Goal: Information Seeking & Learning: Learn about a topic

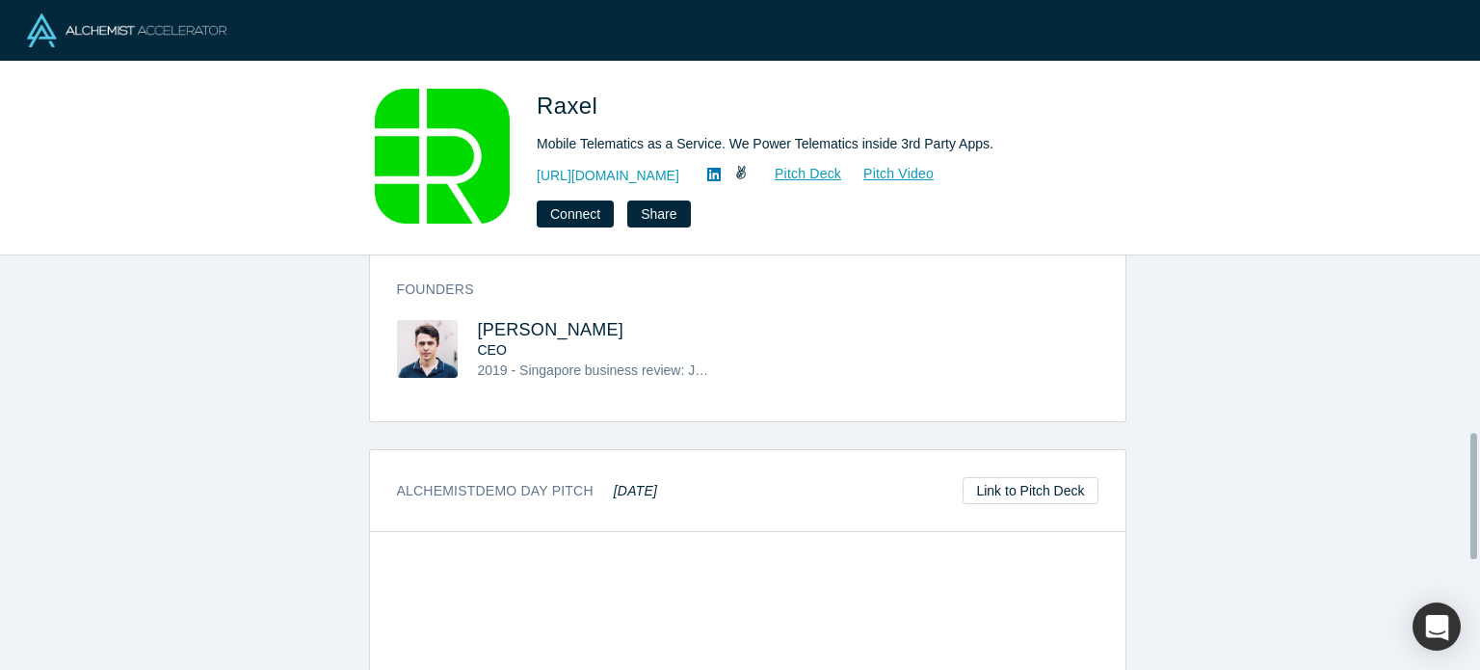
scroll to position [565, 0]
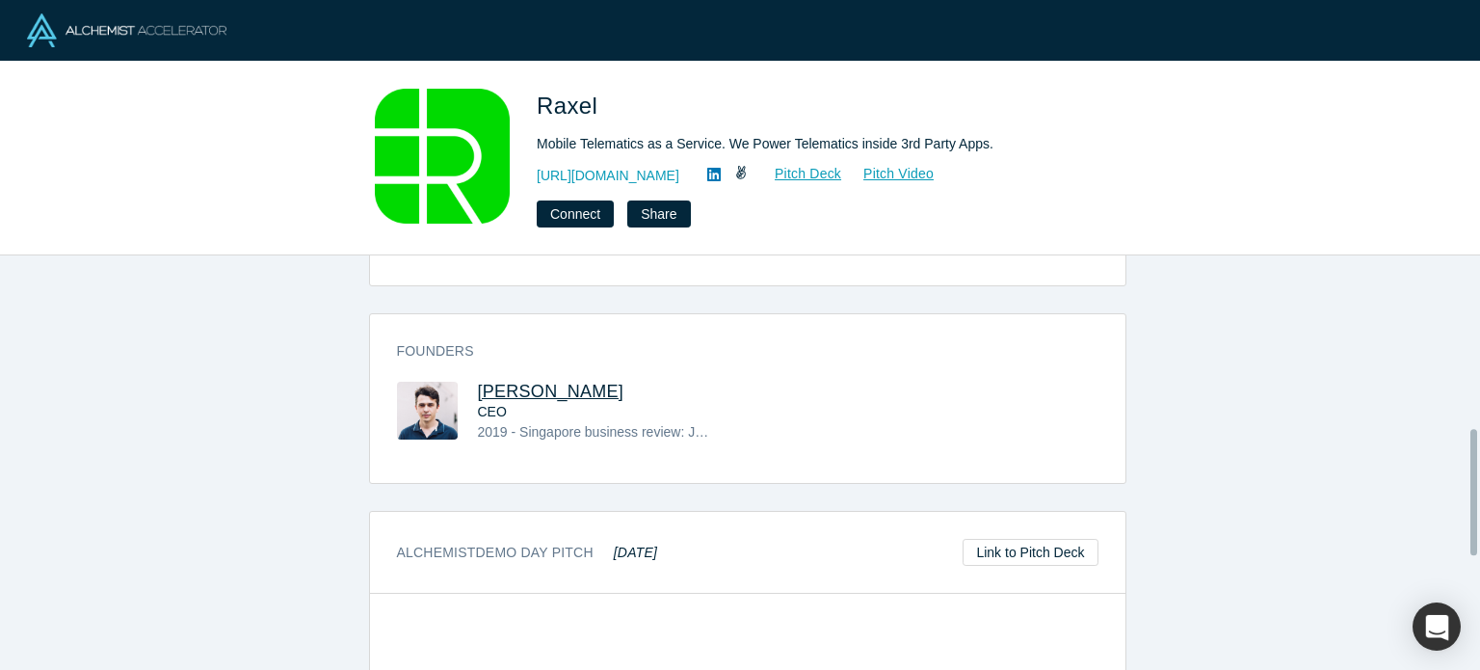
click at [515, 388] on span "Ivan Shornikov" at bounding box center [551, 391] width 146 height 19
drag, startPoint x: 566, startPoint y: 384, endPoint x: 466, endPoint y: 384, distance: 99.2
click at [466, 384] on div "Ivan Shornikov CEO 2019 - Singapore business review: Joint award with HERE-Tech…" at bounding box center [572, 426] width 351 height 88
copy span "Ivan Shornikov"
click at [565, 100] on span "Raxel" at bounding box center [570, 106] width 67 height 26
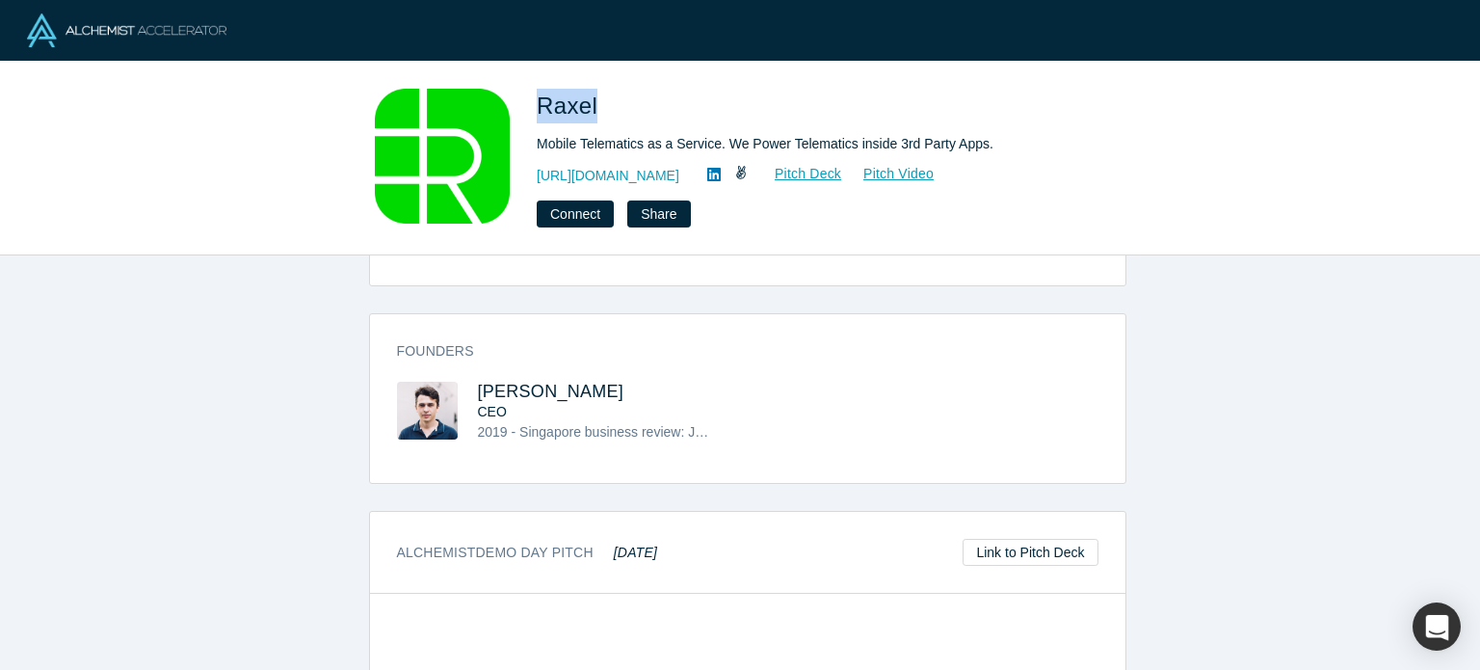
click at [565, 100] on span "Raxel" at bounding box center [570, 106] width 67 height 26
copy span "Raxel"
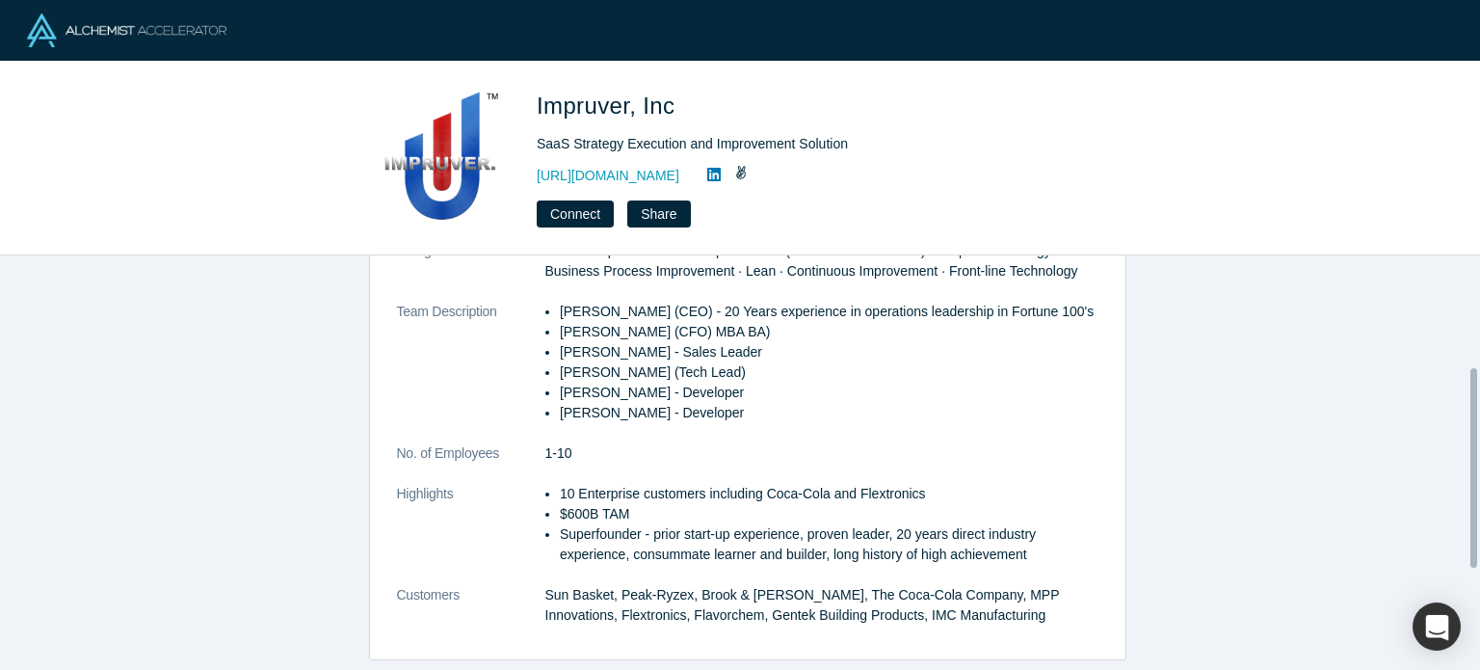
scroll to position [444, 0]
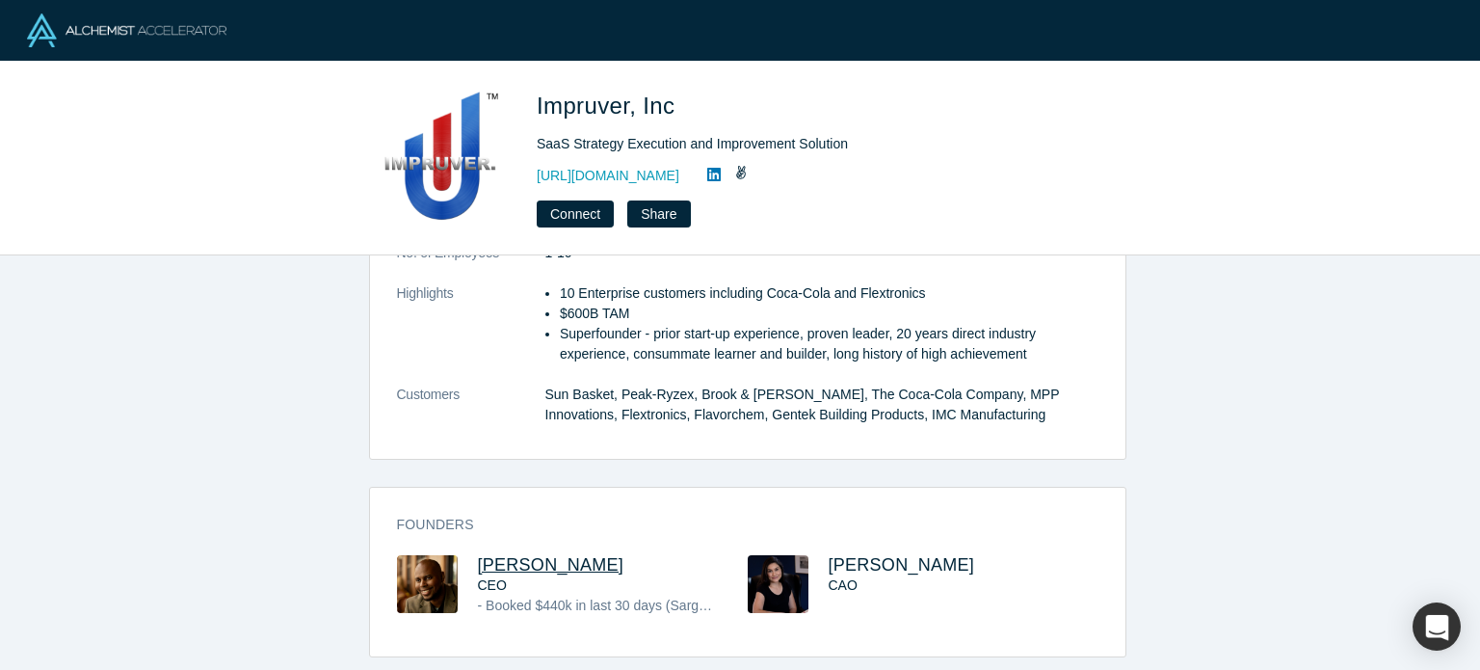
click at [540, 555] on span "Calvin Williams" at bounding box center [551, 564] width 146 height 19
drag, startPoint x: 683, startPoint y: 105, endPoint x: 544, endPoint y: 96, distance: 139.0
click at [543, 96] on h1 "Impruver, Inc" at bounding box center [807, 106] width 540 height 35
copy span "mpruver, Inc"
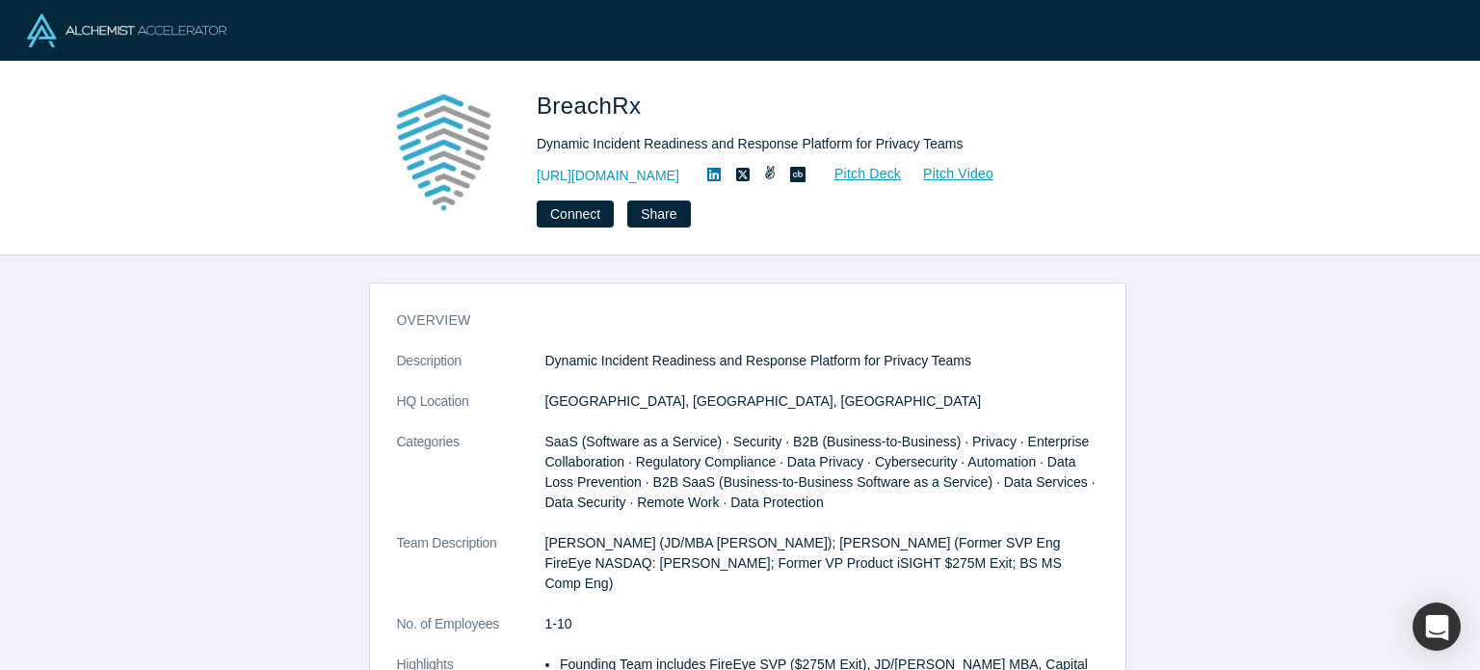
click at [578, 101] on span "BreachRx" at bounding box center [592, 106] width 111 height 26
copy span "BreachRx"
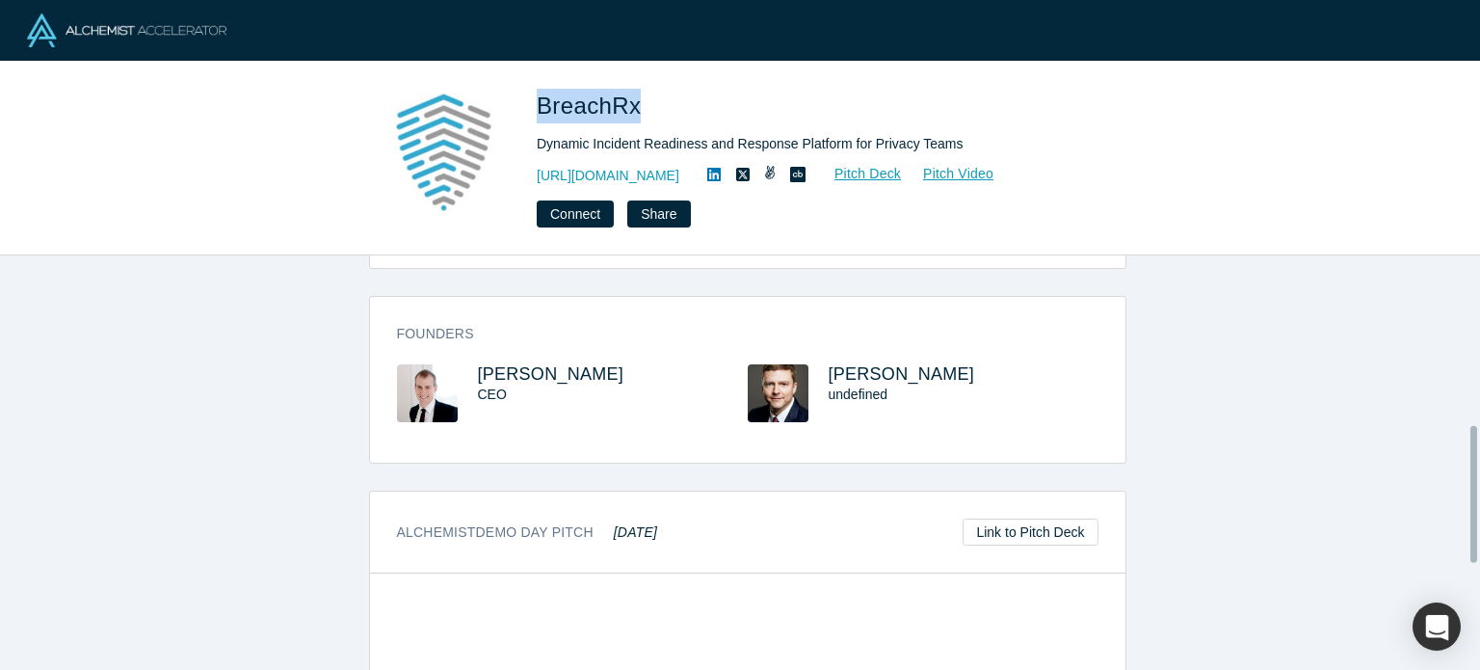
scroll to position [501, 0]
click at [526, 364] on span "Andy Lunsford" at bounding box center [551, 373] width 146 height 19
click at [844, 364] on span "Matt Hartley" at bounding box center [902, 373] width 146 height 19
copy span "BreachRx"
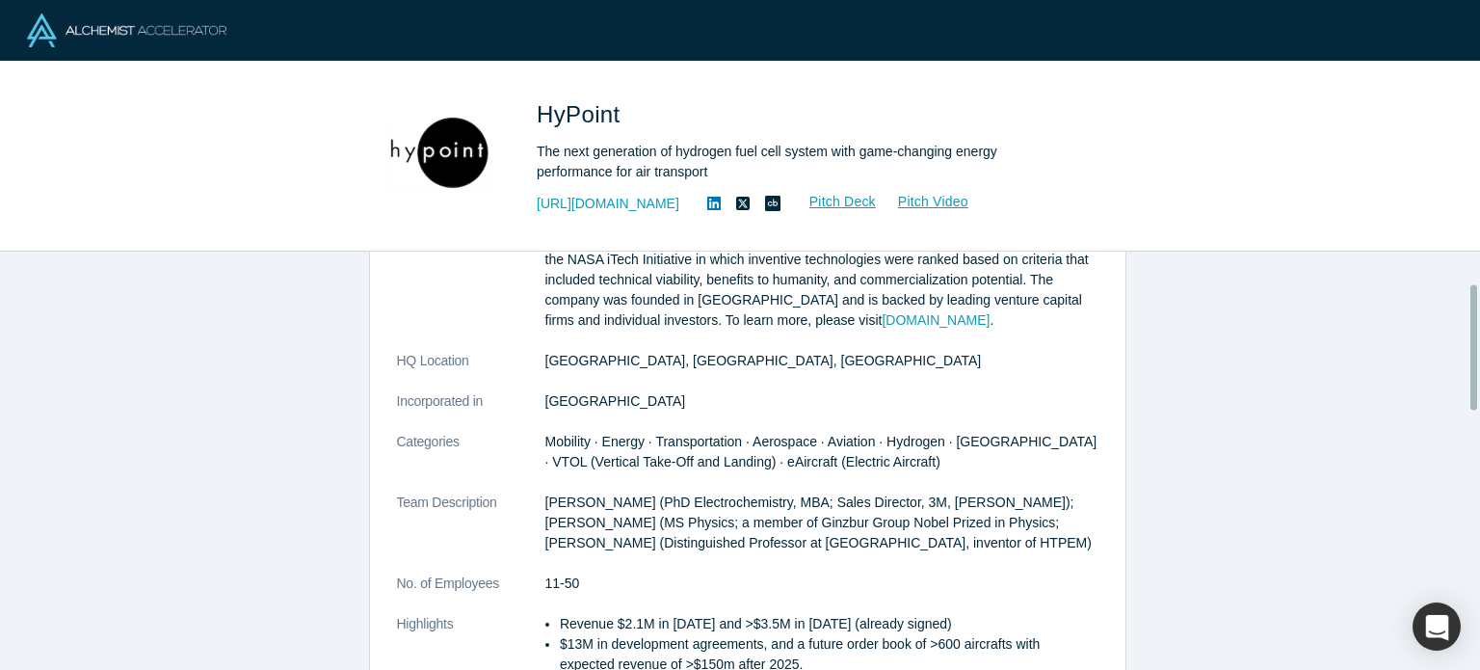
scroll to position [98, 0]
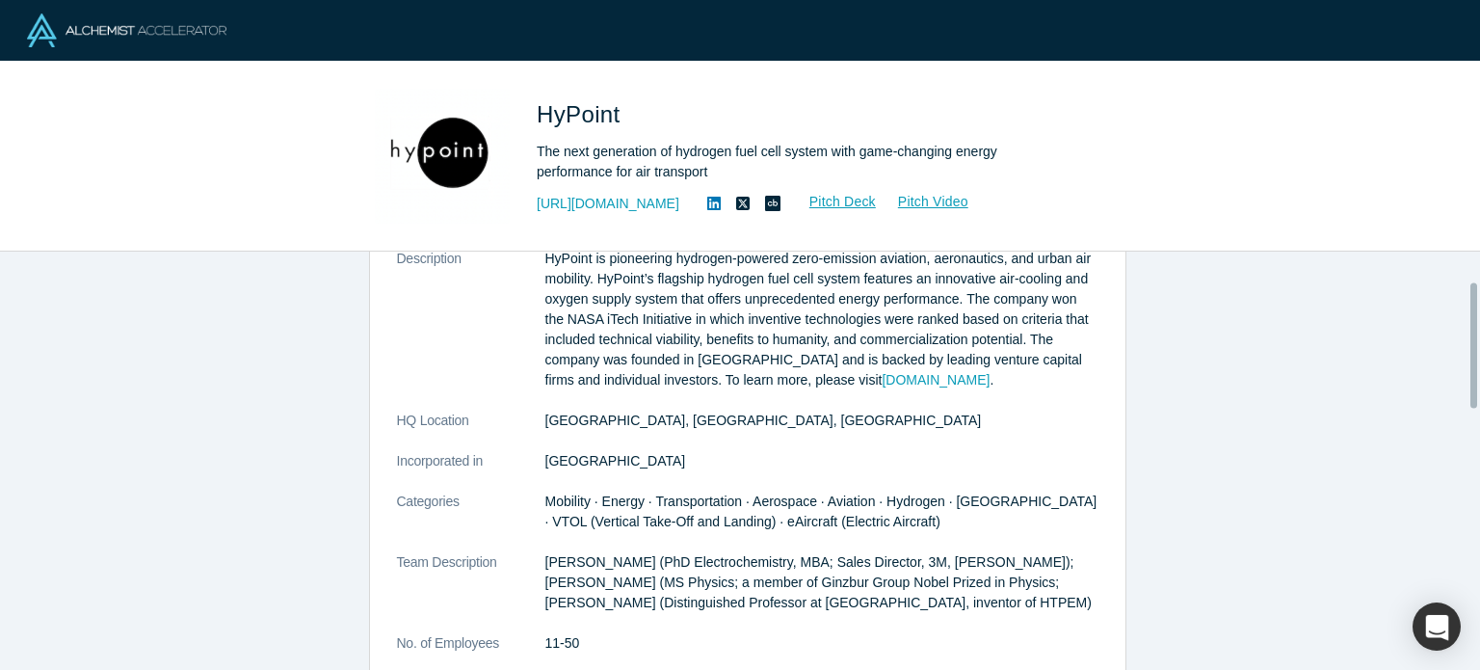
click at [707, 198] on icon at bounding box center [713, 203] width 13 height 13
click at [1269, 100] on div "HyPoint The next generation of hydrogen fuel cell system with game-changing ene…" at bounding box center [740, 157] width 1480 height 190
click at [590, 111] on span "HyPoint" at bounding box center [582, 114] width 91 height 26
copy span "HyPoint"
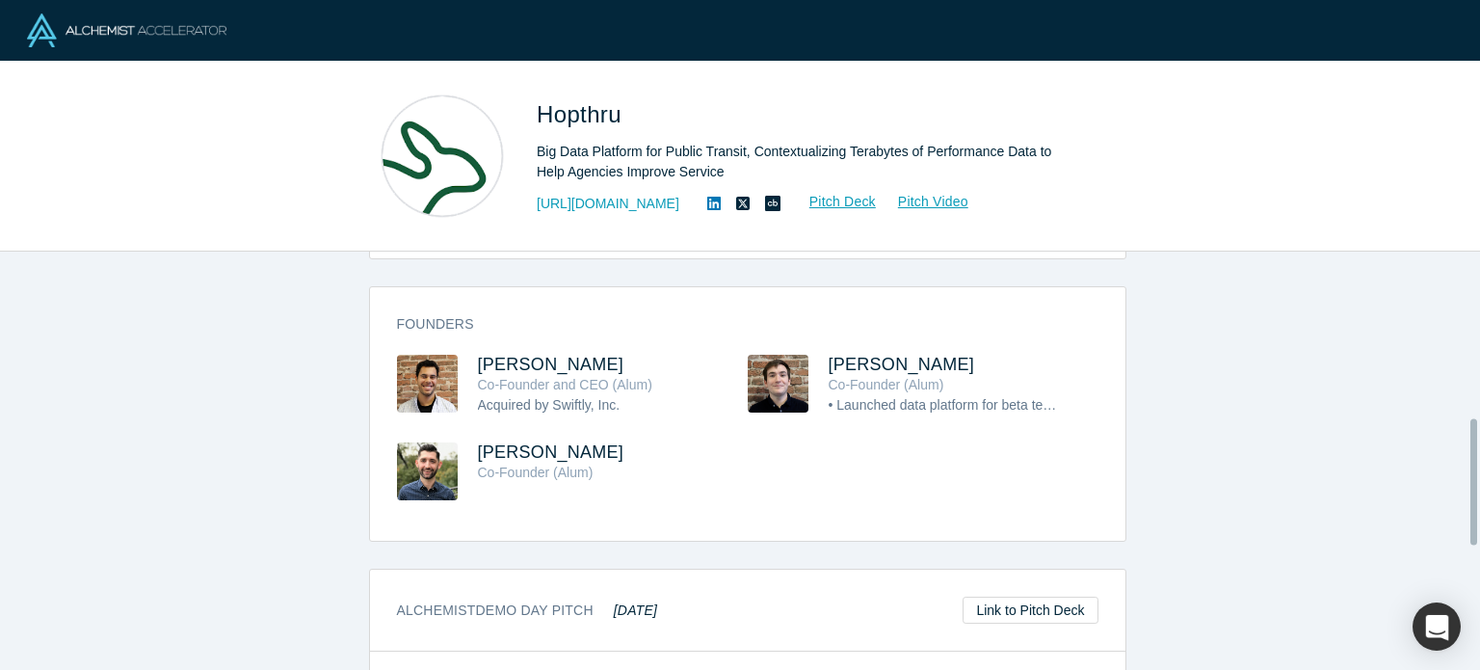
scroll to position [546, 0]
click at [532, 356] on span "[PERSON_NAME]" at bounding box center [551, 365] width 146 height 19
click at [537, 443] on span "[PERSON_NAME]" at bounding box center [551, 452] width 146 height 19
click at [838, 356] on span "[PERSON_NAME]" at bounding box center [902, 365] width 146 height 19
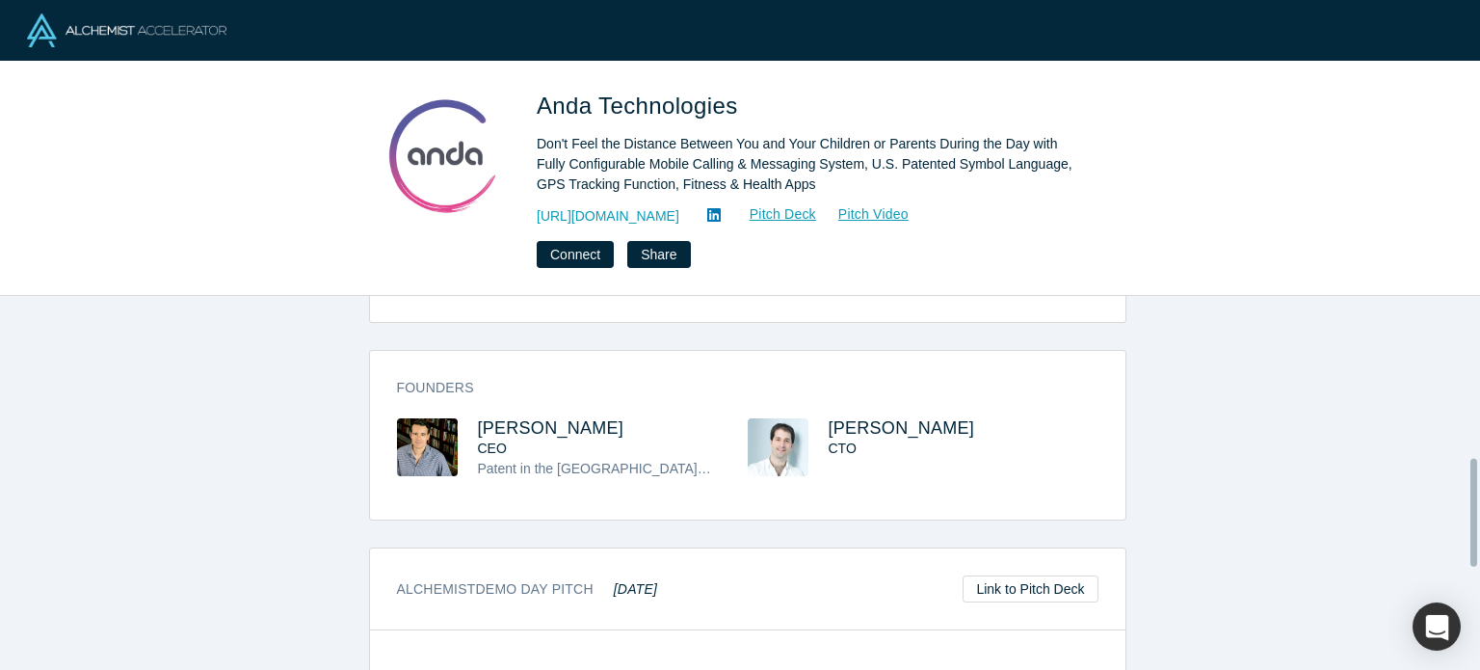
scroll to position [621, 0]
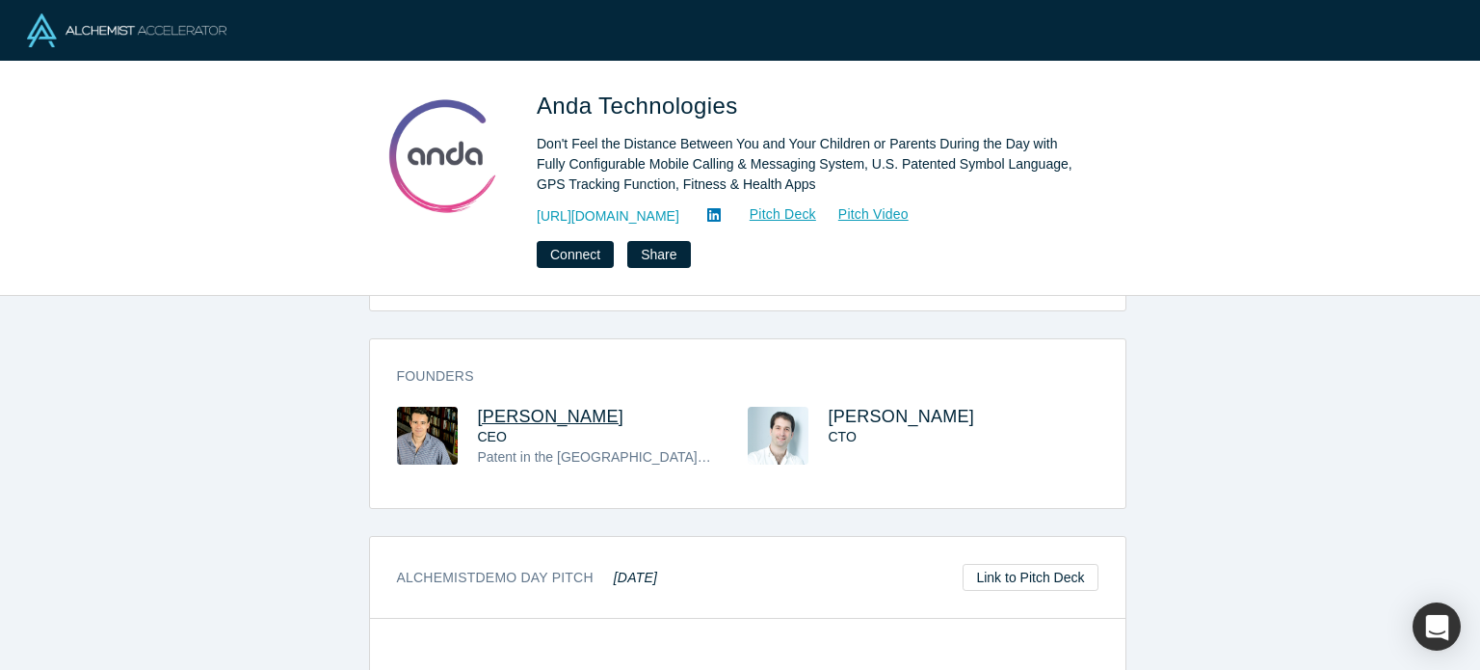
click at [553, 407] on span "Jose Delmar" at bounding box center [551, 416] width 146 height 19
click at [863, 407] on span "Michael Barclay" at bounding box center [902, 416] width 146 height 19
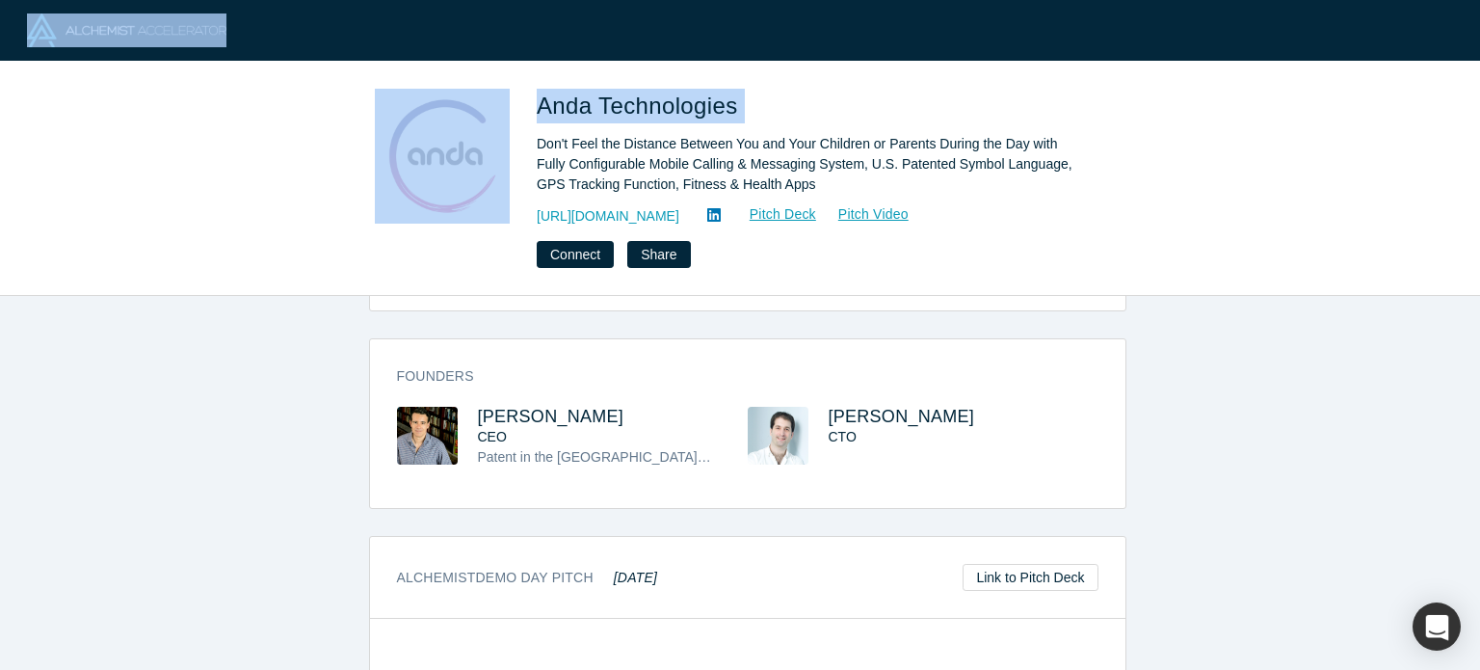
drag, startPoint x: 751, startPoint y: 108, endPoint x: 528, endPoint y: 60, distance: 227.7
click at [527, 60] on div "Anda Technologies Don't Feel the Distance Between You and Your Children or Pare…" at bounding box center [740, 335] width 1480 height 670
click at [844, 84] on div "Anda Technologies Don't Feel the Distance Between You and Your Children or Pare…" at bounding box center [740, 179] width 1480 height 234
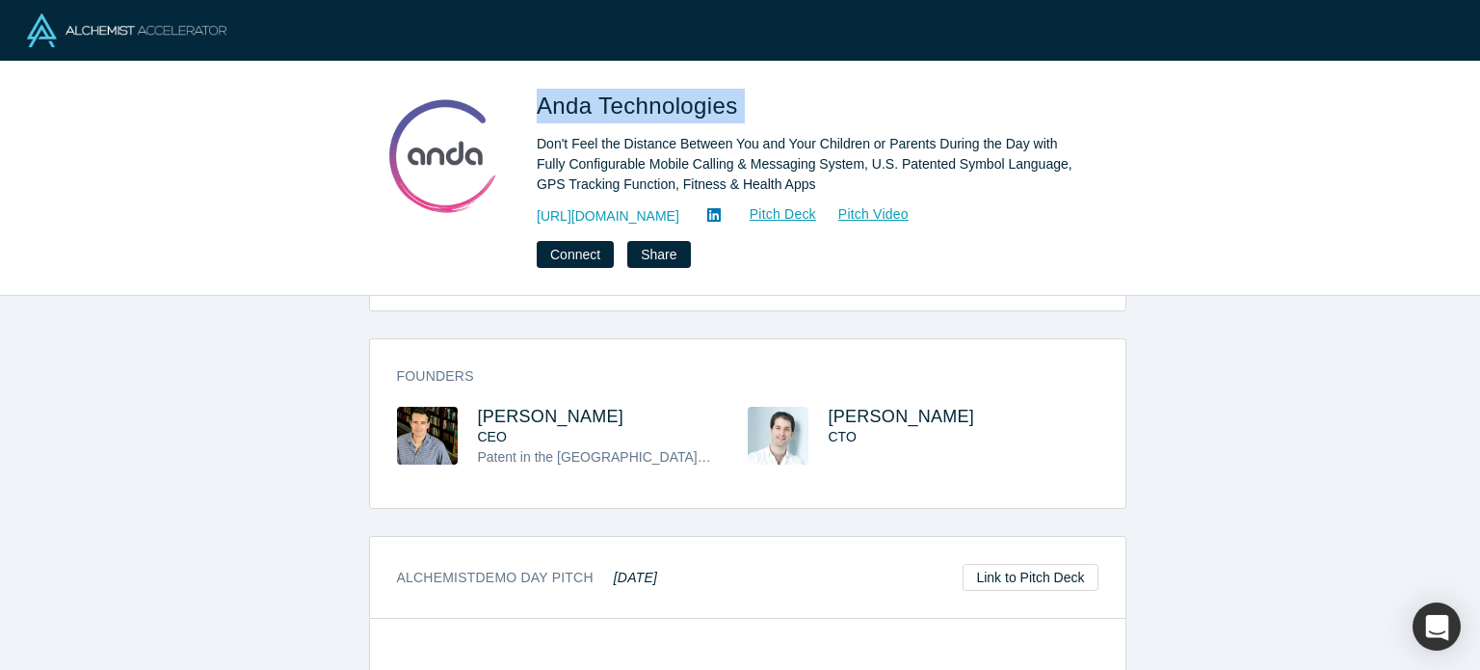
drag, startPoint x: 722, startPoint y: 105, endPoint x: 540, endPoint y: 92, distance: 182.6
click at [540, 92] on h1 "Anda Technologies" at bounding box center [807, 106] width 540 height 35
copy span "Anda Technologies"
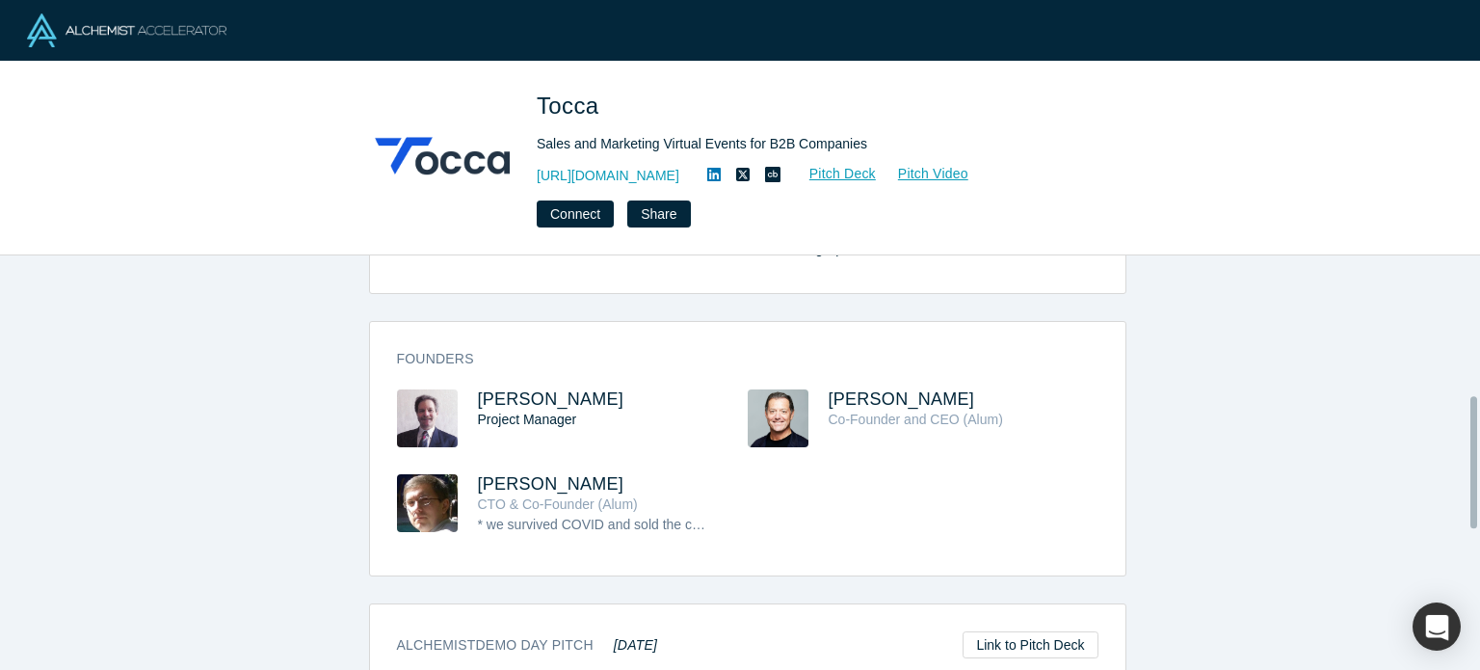
scroll to position [436, 0]
click at [887, 389] on span "[PERSON_NAME]" at bounding box center [902, 398] width 146 height 19
click at [563, 474] on span "Stephane Paquet" at bounding box center [551, 483] width 146 height 19
drag, startPoint x: 964, startPoint y: 378, endPoint x: 803, endPoint y: 384, distance: 161.0
click at [803, 389] on div "Tommaso Trionfi Co-Founder and CEO (Alum)" at bounding box center [923, 431] width 351 height 85
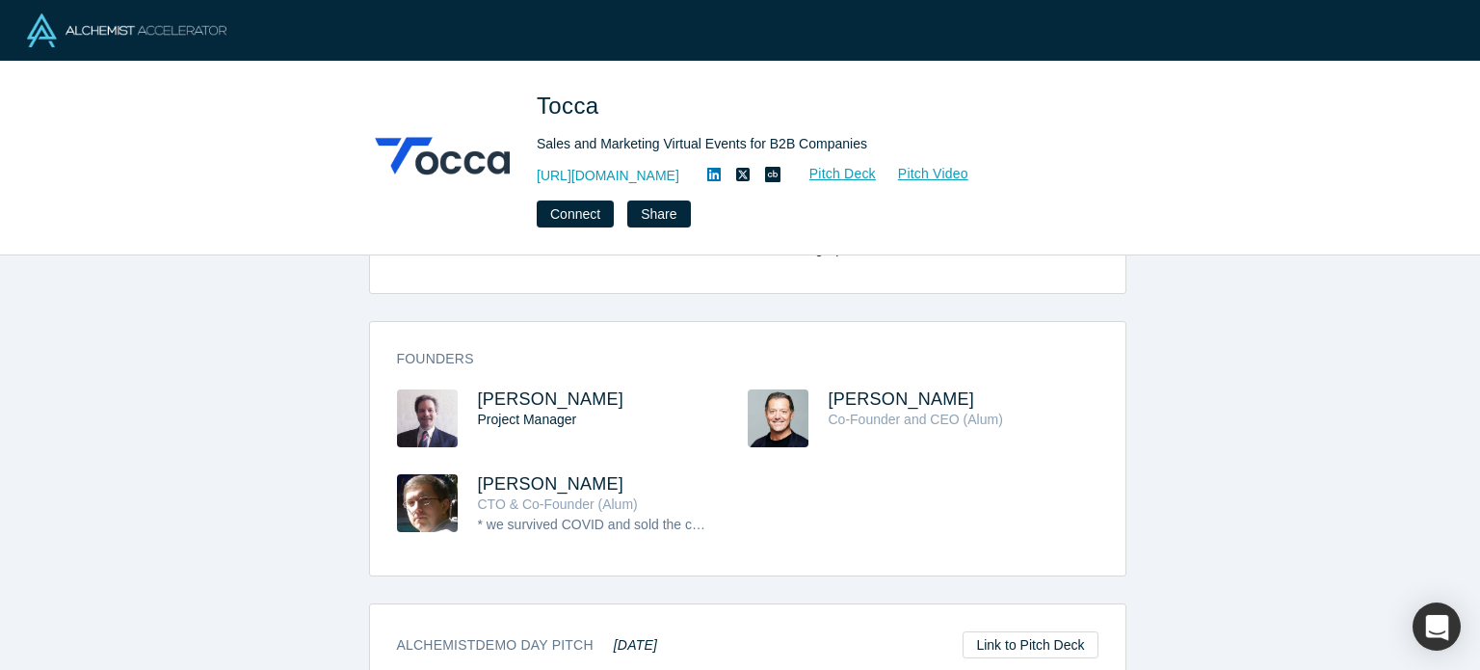
copy div "Tommaso Trionfi"
click at [553, 105] on span "Tocca" at bounding box center [571, 106] width 69 height 26
copy span "Tocca"
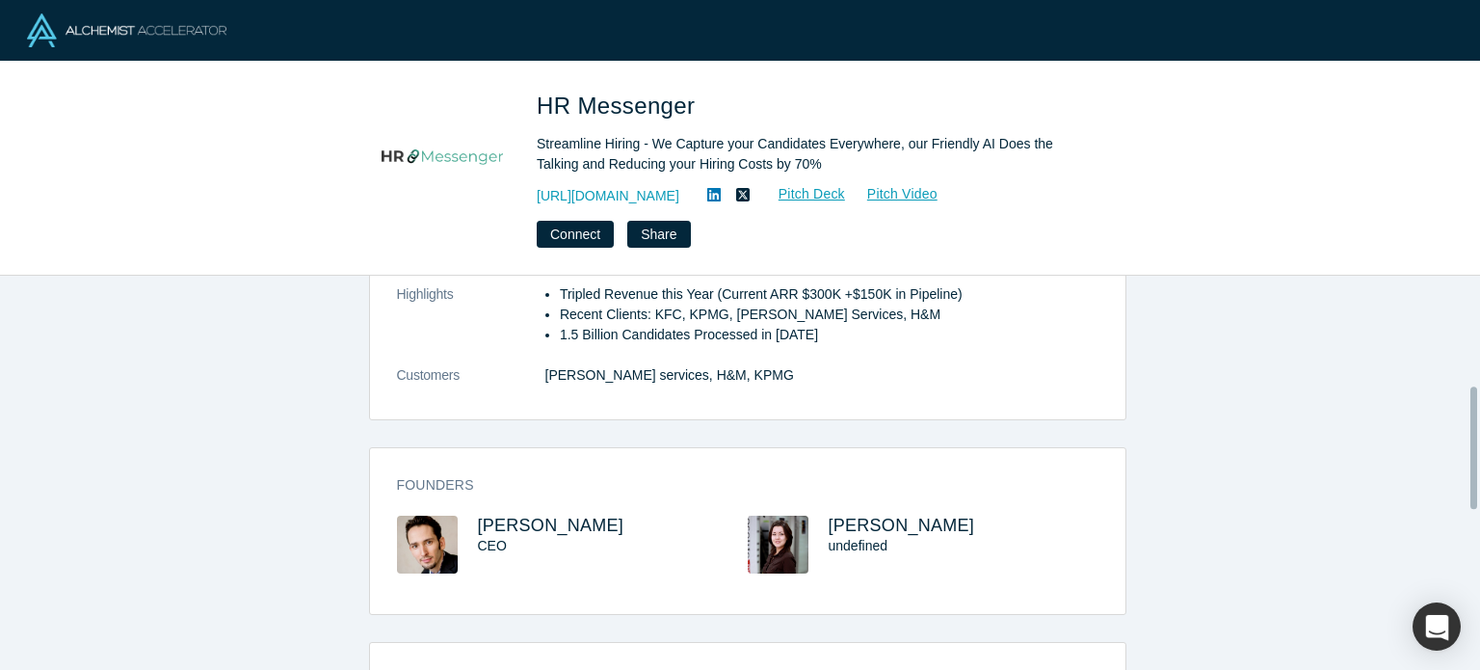
scroll to position [370, 0]
click at [561, 520] on span "[PERSON_NAME]" at bounding box center [551, 525] width 146 height 19
drag, startPoint x: 654, startPoint y: 522, endPoint x: 469, endPoint y: 522, distance: 185.0
click at [478, 522] on h3 "[PERSON_NAME]" at bounding box center [595, 526] width 235 height 20
copy span "[PERSON_NAME]"
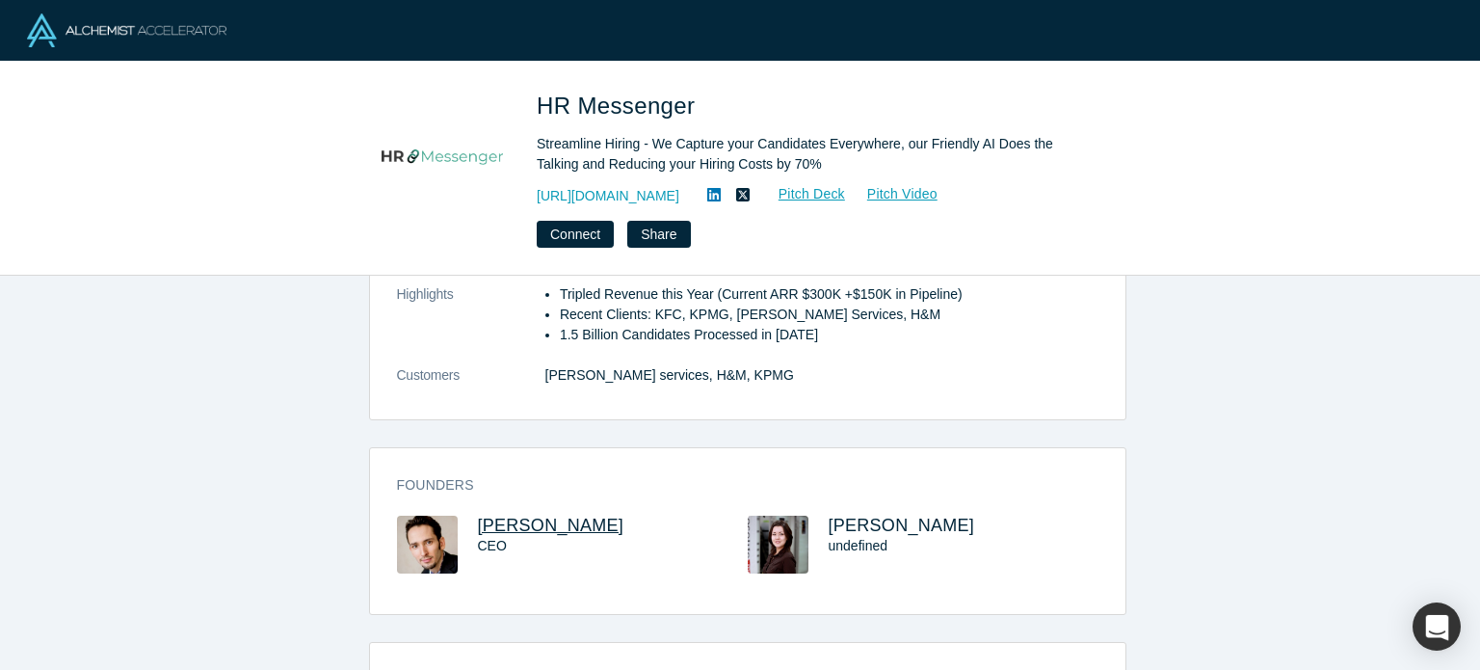
copy span "[PERSON_NAME]"
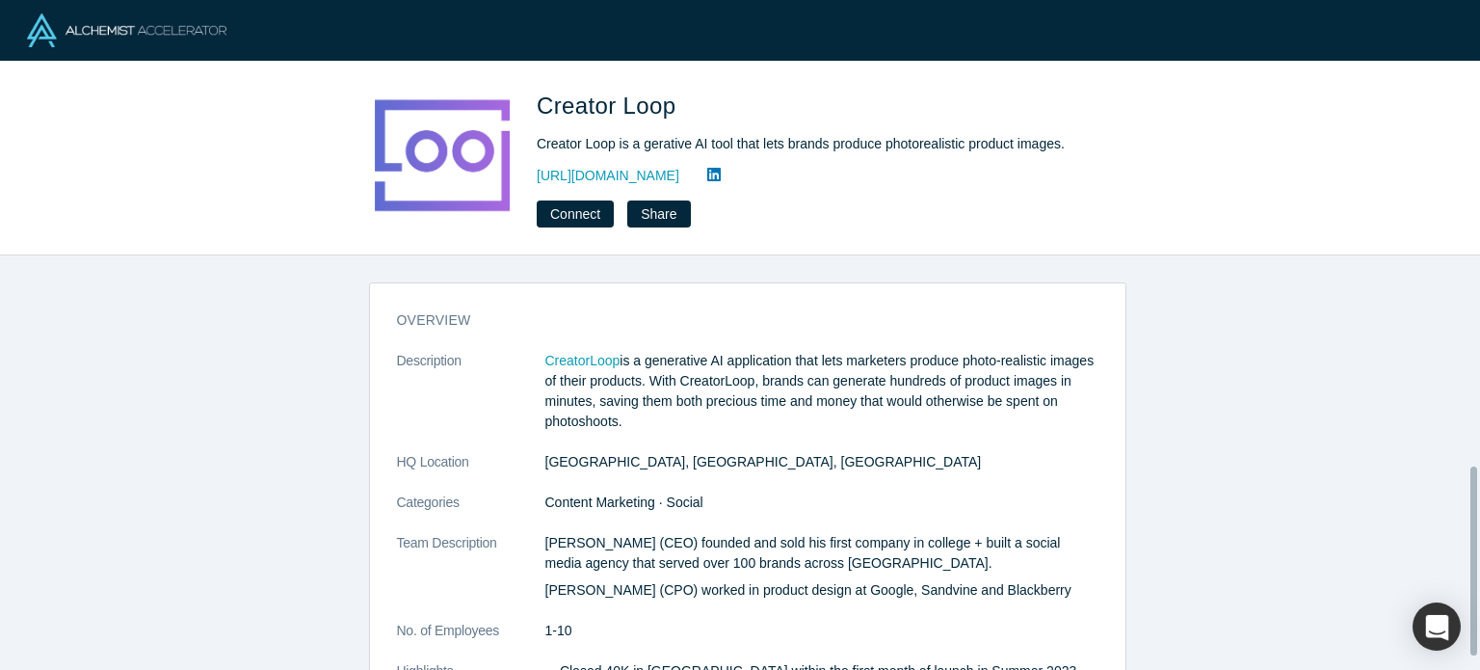
scroll to position [492, 0]
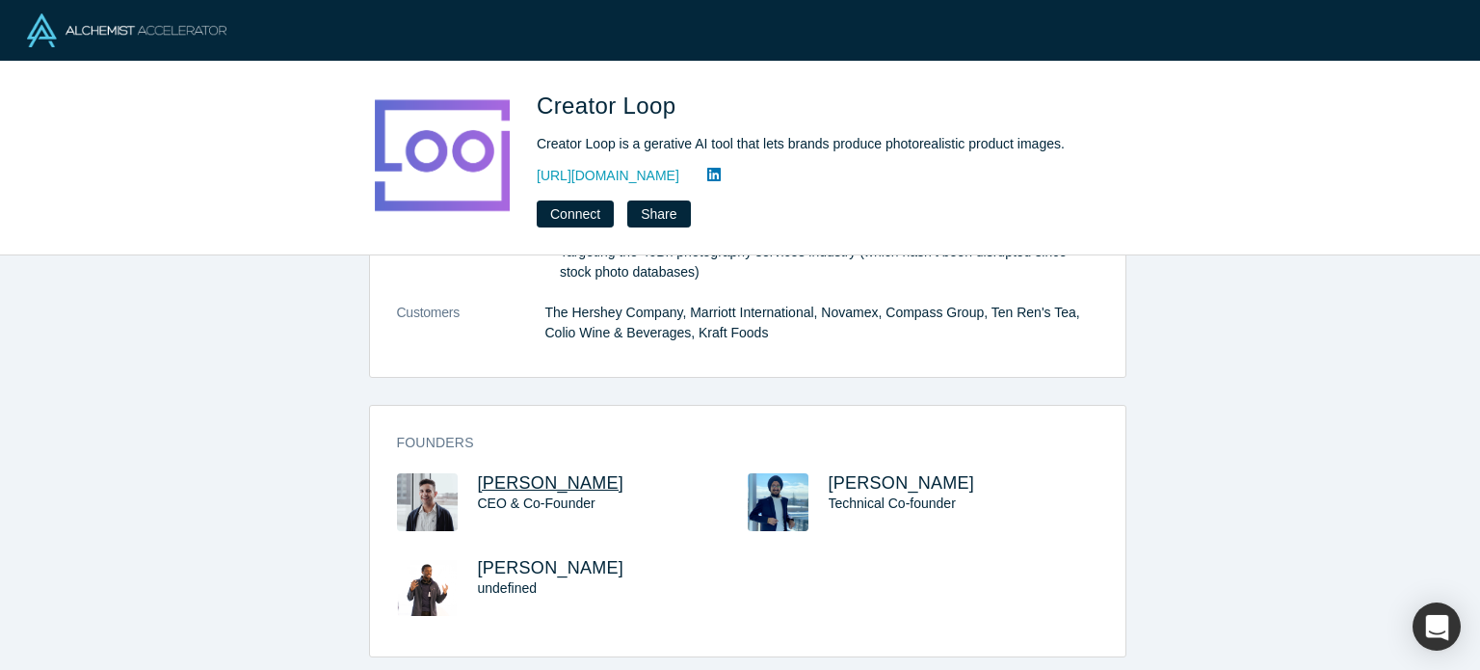
click at [532, 473] on span "Armin Faraji" at bounding box center [551, 482] width 146 height 19
drag, startPoint x: 536, startPoint y: 94, endPoint x: 700, endPoint y: 92, distance: 163.8
click at [700, 92] on h1 "Creator Loop" at bounding box center [807, 106] width 540 height 35
copy span "Creator Loop"
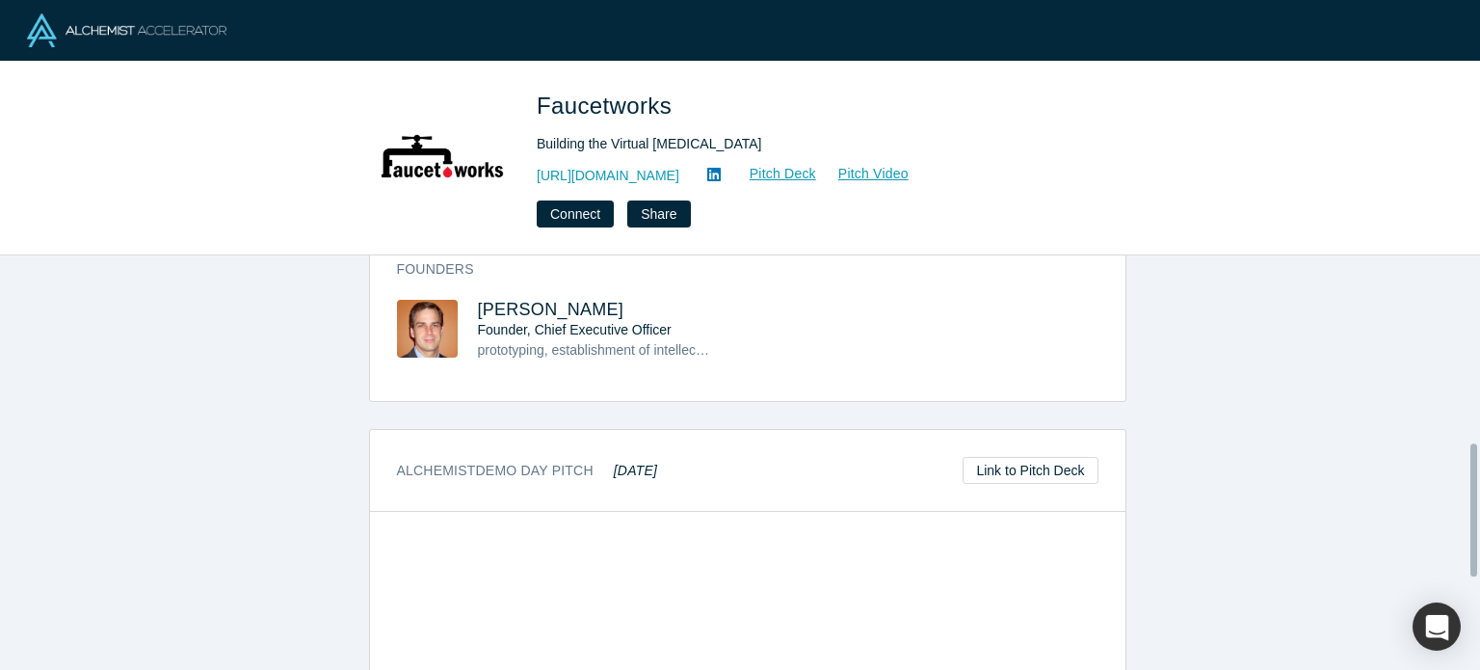
scroll to position [582, 0]
drag, startPoint x: 0, startPoint y: 0, endPoint x: 502, endPoint y: 312, distance: 591.2
click at [502, 312] on span "Mark Borsody" at bounding box center [551, 313] width 146 height 19
click at [707, 169] on icon at bounding box center [713, 174] width 13 height 13
drag, startPoint x: 459, startPoint y: 307, endPoint x: 603, endPoint y: 302, distance: 144.7
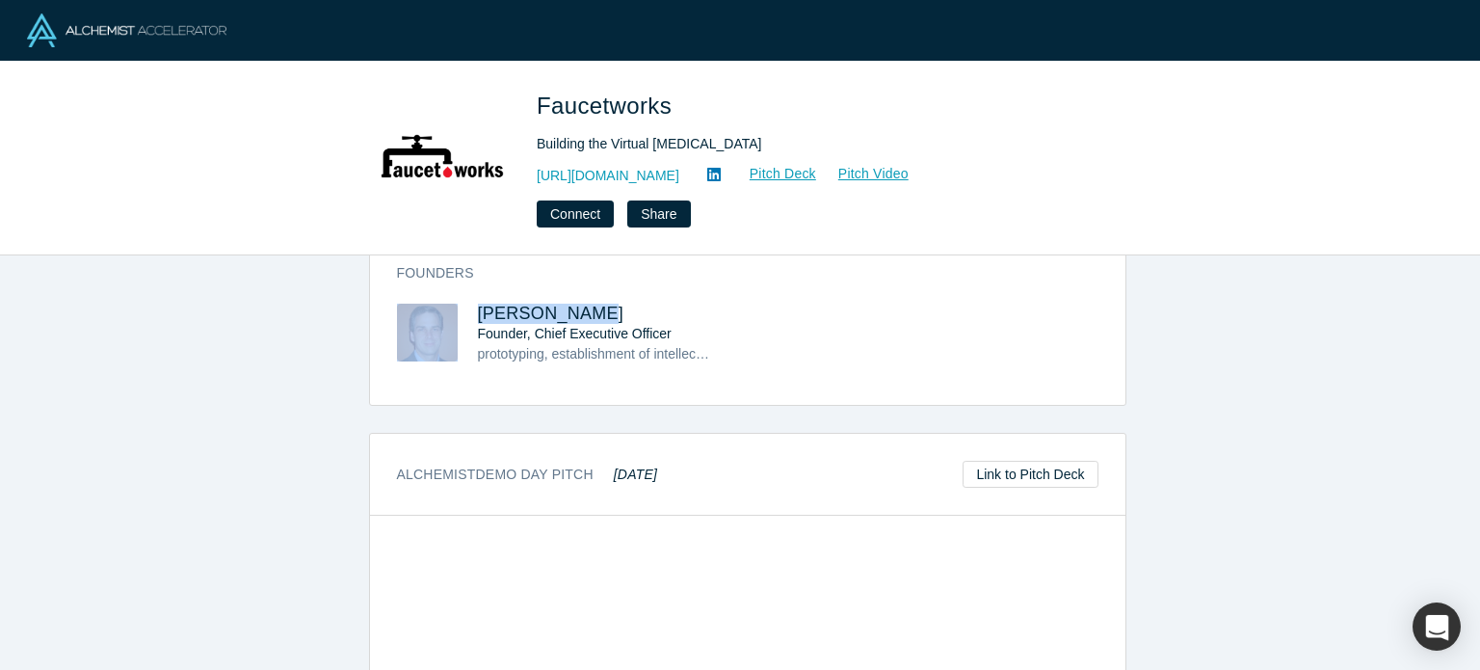
click at [603, 304] on div "Mark Borsody Founder, Chief Executive Officer prototyping, establishment of int…" at bounding box center [572, 348] width 351 height 88
copy div "Mark Borsody"
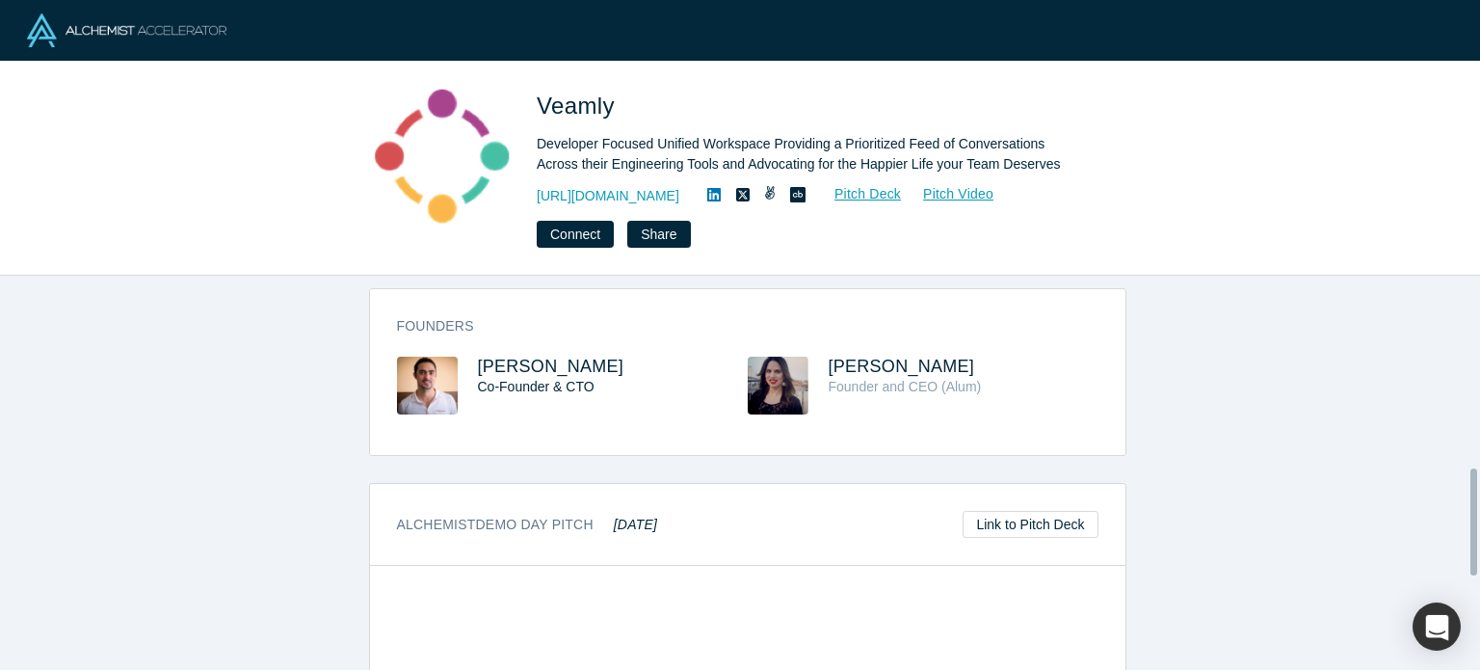
scroll to position [703, 0]
click at [547, 357] on span "Ramzi Maalej" at bounding box center [551, 366] width 146 height 19
click at [925, 362] on span "Emna Ghariani" at bounding box center [902, 366] width 146 height 19
click at [603, 105] on span "Veamly" at bounding box center [579, 106] width 85 height 26
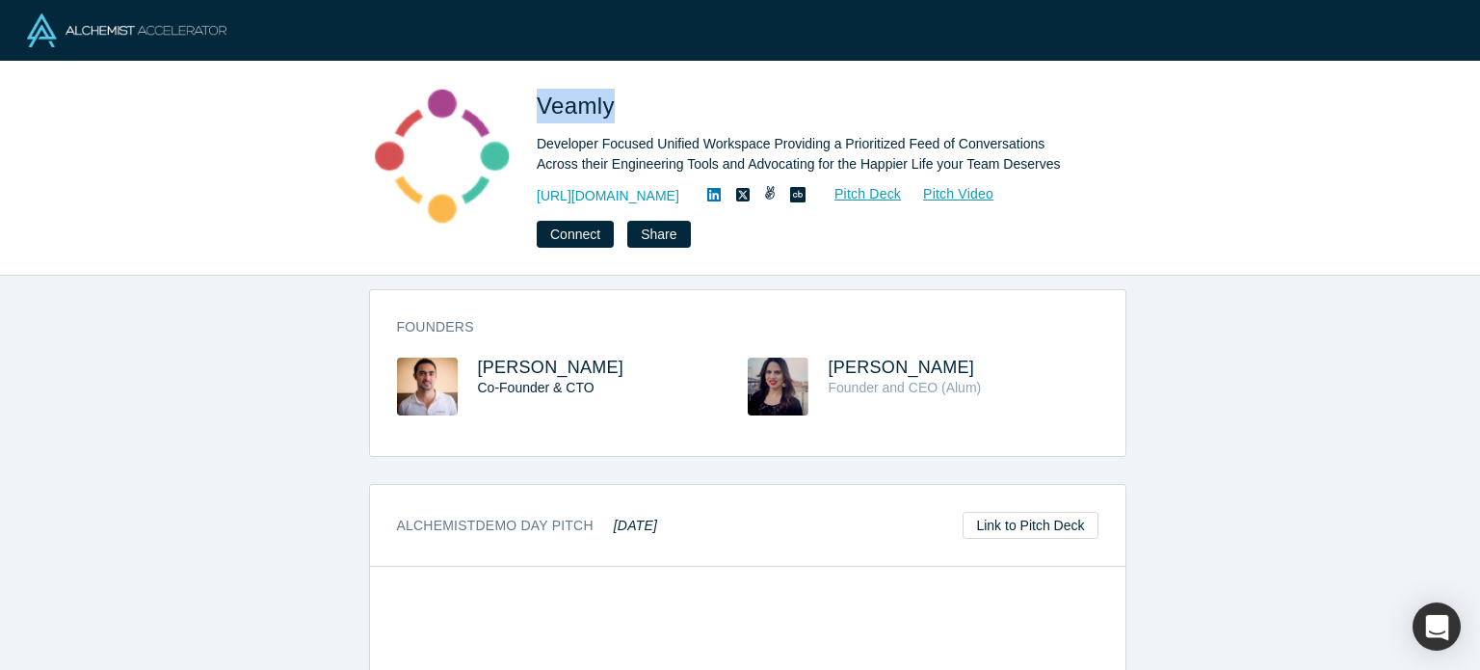
copy span "Veamly"
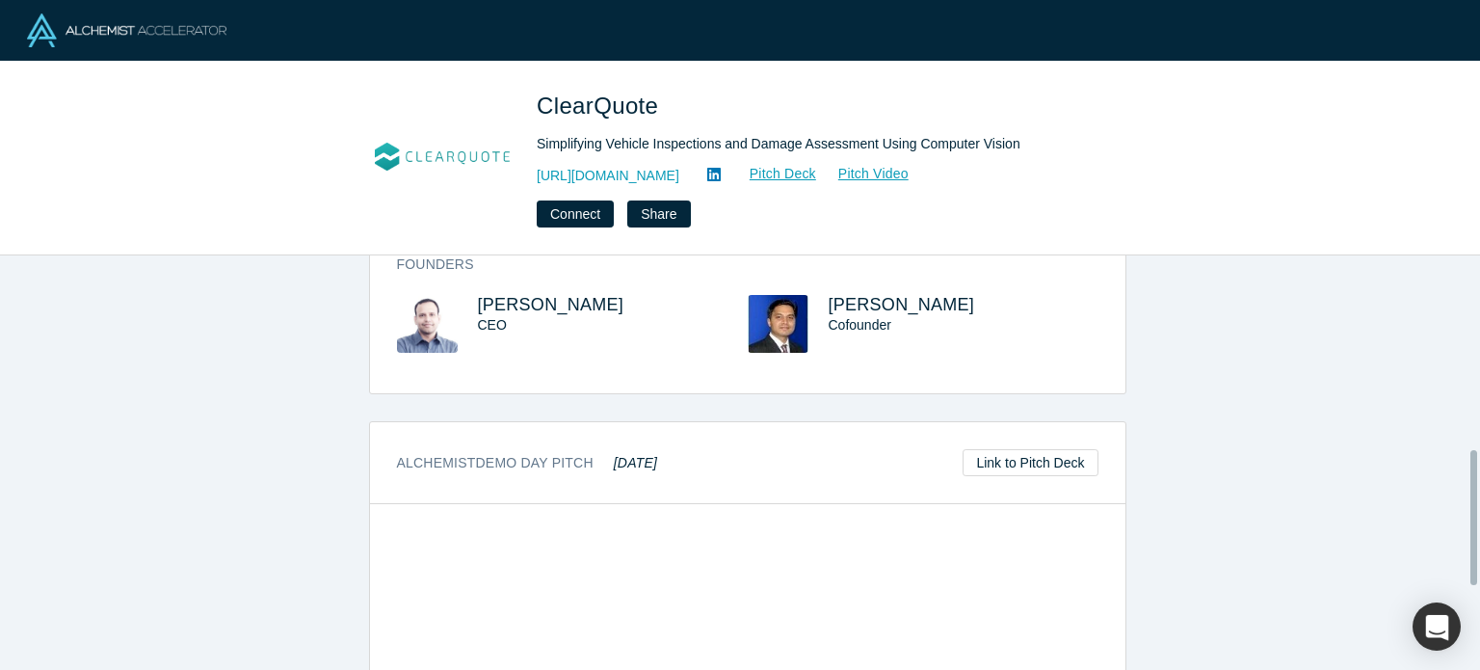
scroll to position [567, 0]
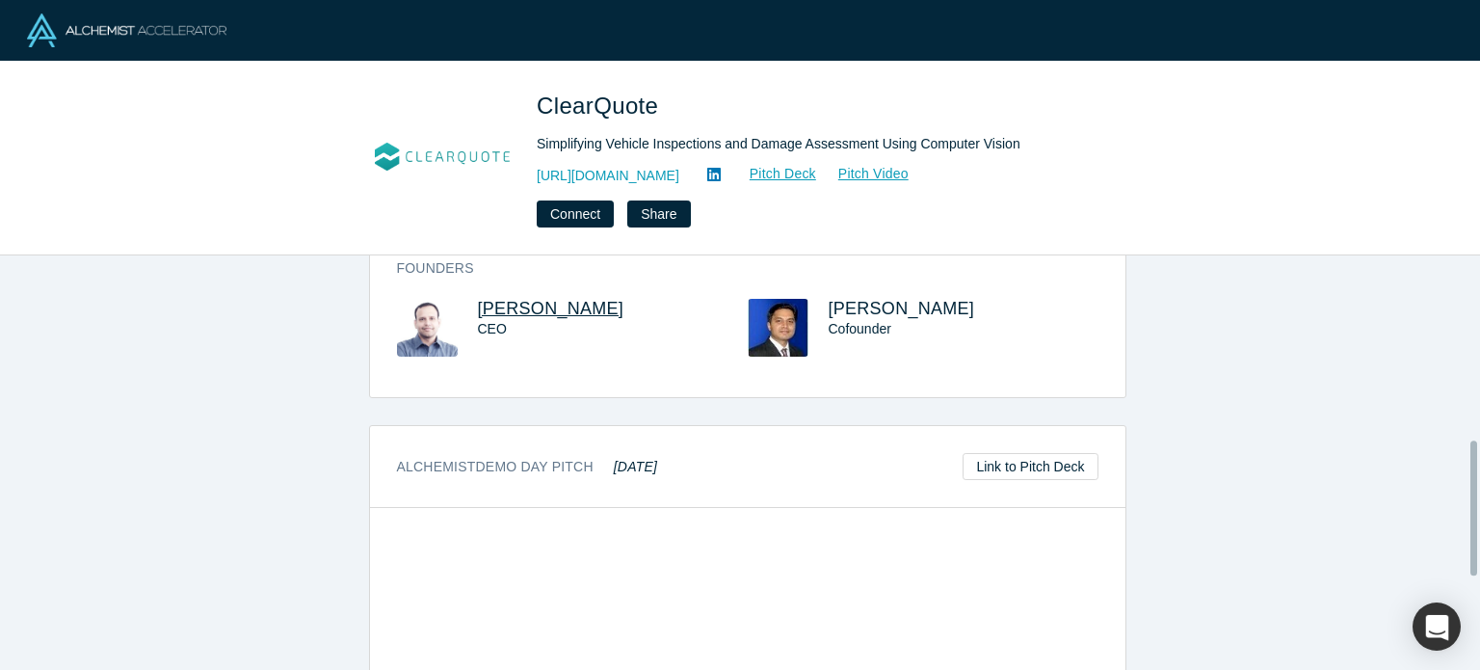
click at [547, 307] on span "[PERSON_NAME]" at bounding box center [551, 308] width 146 height 19
click at [852, 300] on span "[PERSON_NAME]" at bounding box center [902, 308] width 146 height 19
click at [571, 101] on span "ClearQuote" at bounding box center [601, 106] width 128 height 26
copy span "ClearQuote"
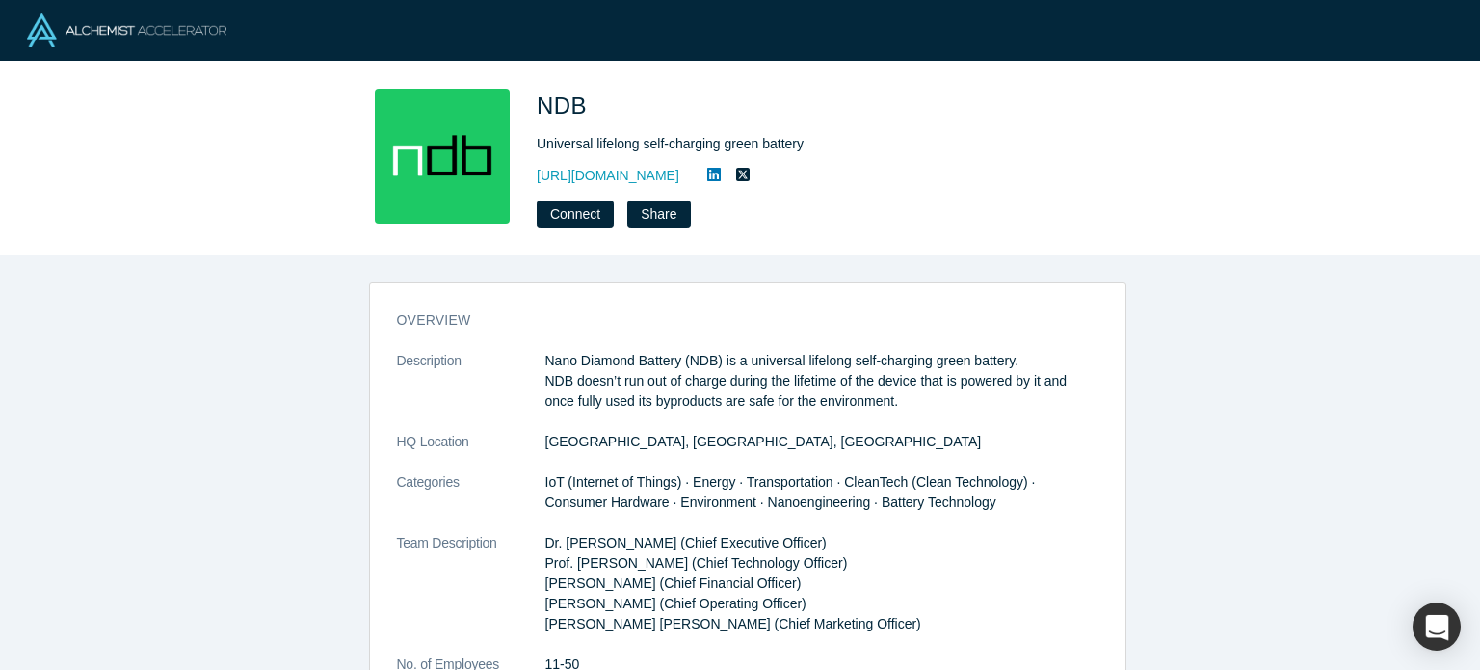
scroll to position [401, 0]
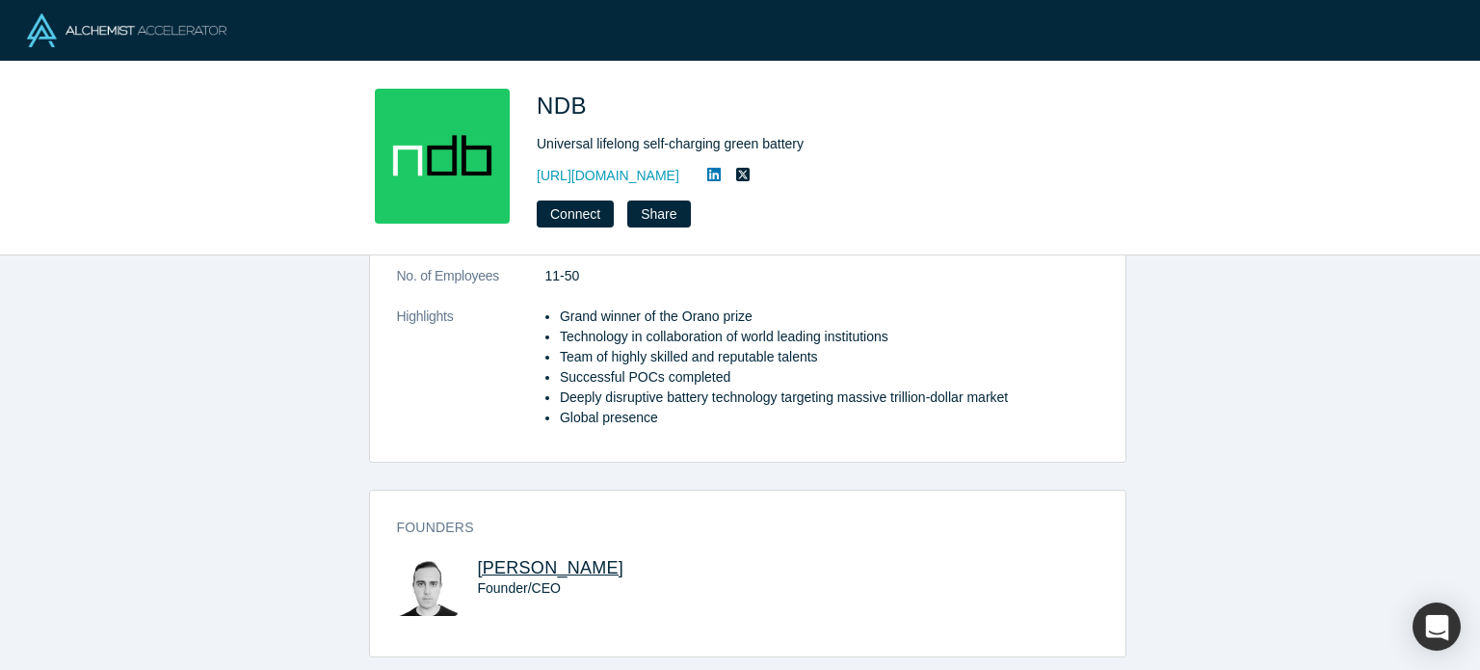
click at [533, 558] on span "[PERSON_NAME]" at bounding box center [551, 567] width 146 height 19
click at [566, 104] on span "NDB" at bounding box center [565, 106] width 57 height 26
copy span "NDB"
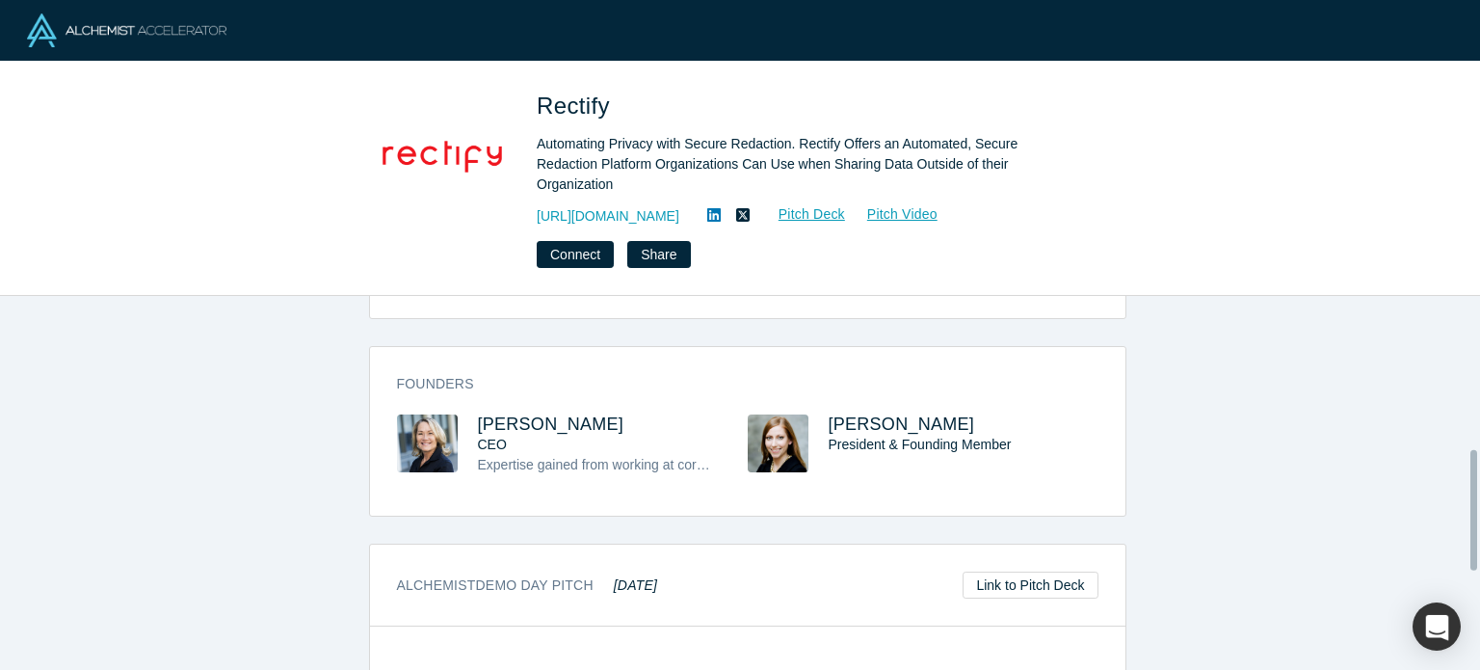
scroll to position [522, 0]
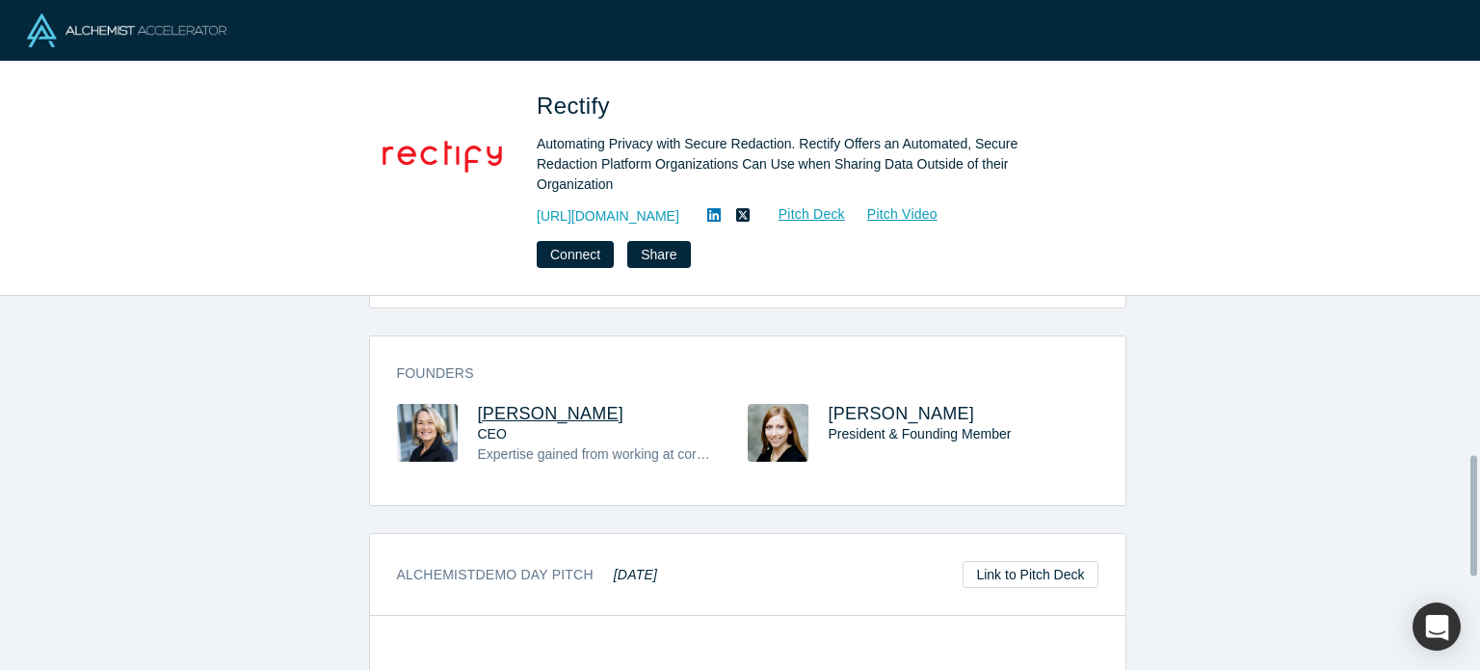
click at [548, 404] on span "Lisa McComb" at bounding box center [551, 413] width 146 height 19
click at [859, 404] on span "Melissa Unsell-Smith" at bounding box center [902, 413] width 146 height 19
click at [572, 105] on span "Rectify" at bounding box center [577, 106] width 80 height 26
copy span "Rectify"
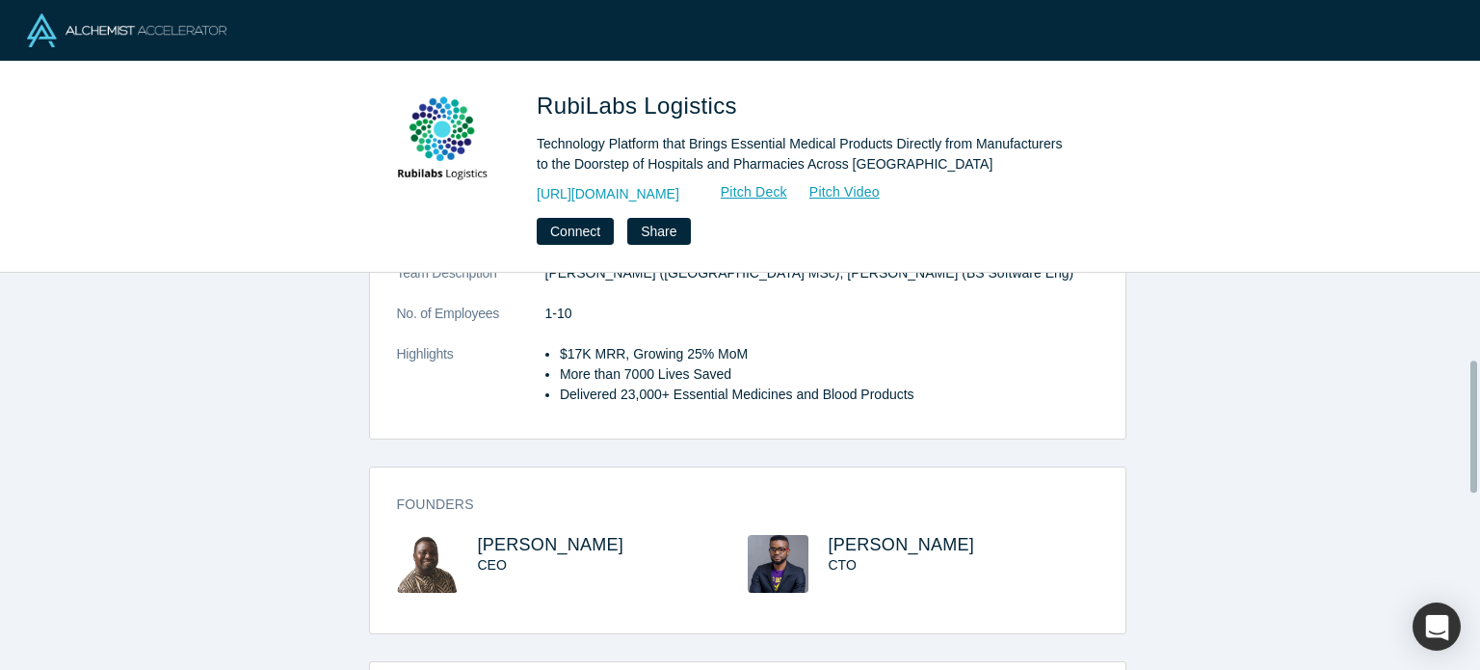
scroll to position [235, 0]
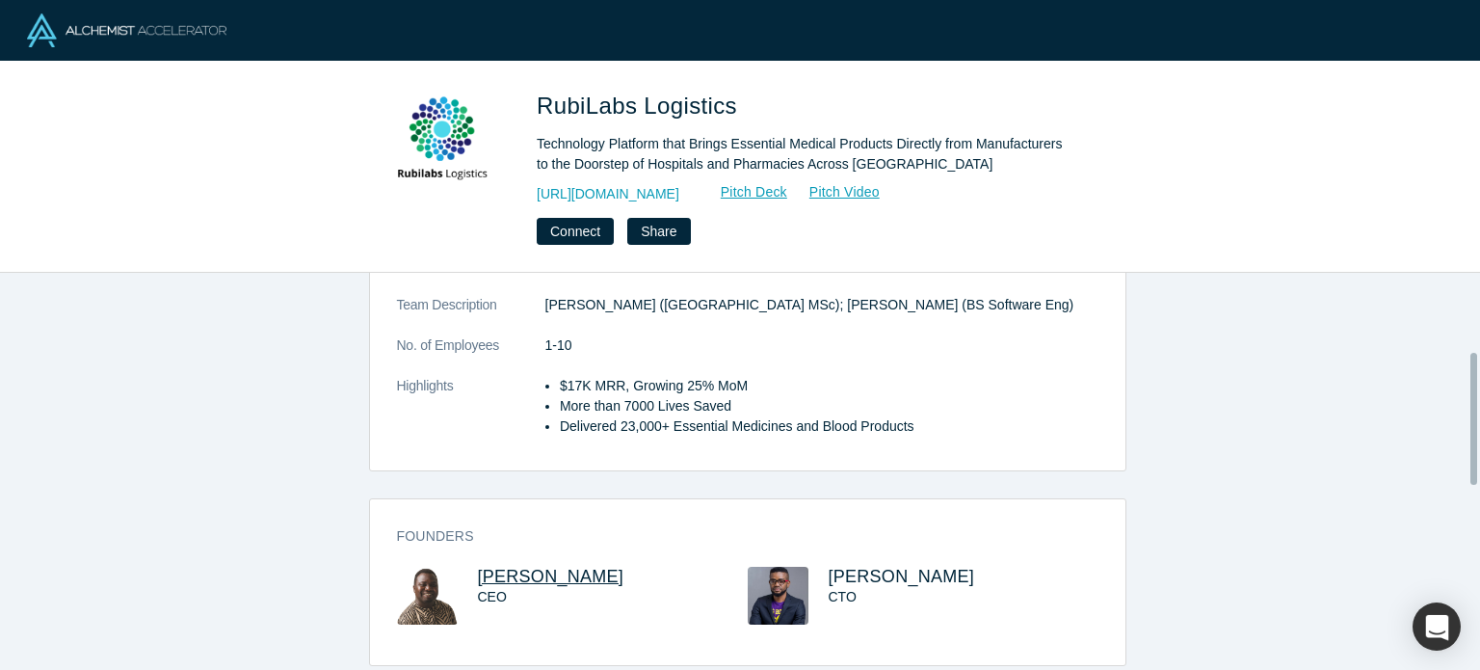
click at [571, 570] on span "[PERSON_NAME]" at bounding box center [551, 576] width 146 height 19
click at [837, 579] on span "[PERSON_NAME]" at bounding box center [902, 576] width 146 height 19
drag, startPoint x: 540, startPoint y: 99, endPoint x: 728, endPoint y: 113, distance: 188.4
click at [728, 113] on span "RubiLabs Logistics" at bounding box center [640, 106] width 207 height 26
copy span "RubiLabs Logistics"
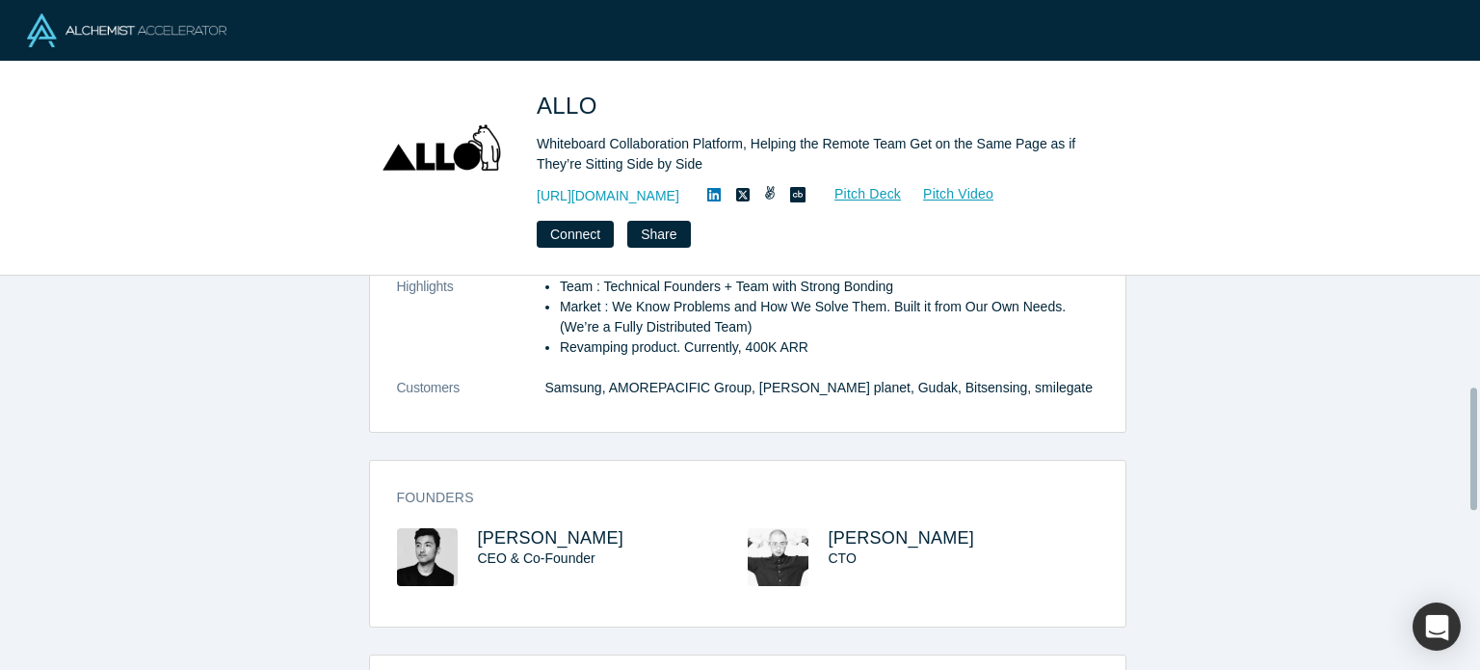
scroll to position [358, 0]
click at [540, 493] on h3 "Founders" at bounding box center [734, 497] width 675 height 20
click at [533, 531] on span "[PERSON_NAME]" at bounding box center [551, 536] width 146 height 19
click at [883, 541] on span "[PERSON_NAME]" at bounding box center [902, 536] width 146 height 19
drag, startPoint x: 539, startPoint y: 99, endPoint x: 598, endPoint y: 103, distance: 59.9
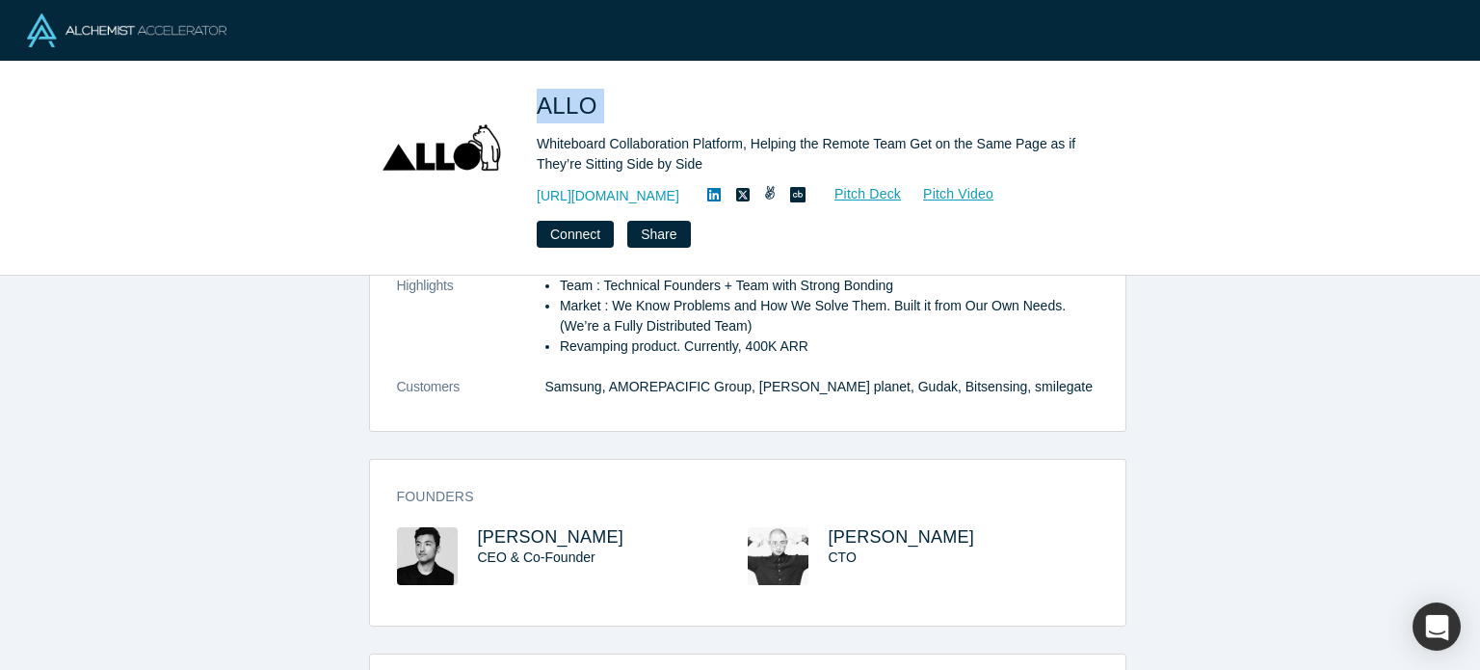
click at [598, 103] on h1 "ALLO" at bounding box center [807, 106] width 540 height 35
copy span "ALLO"
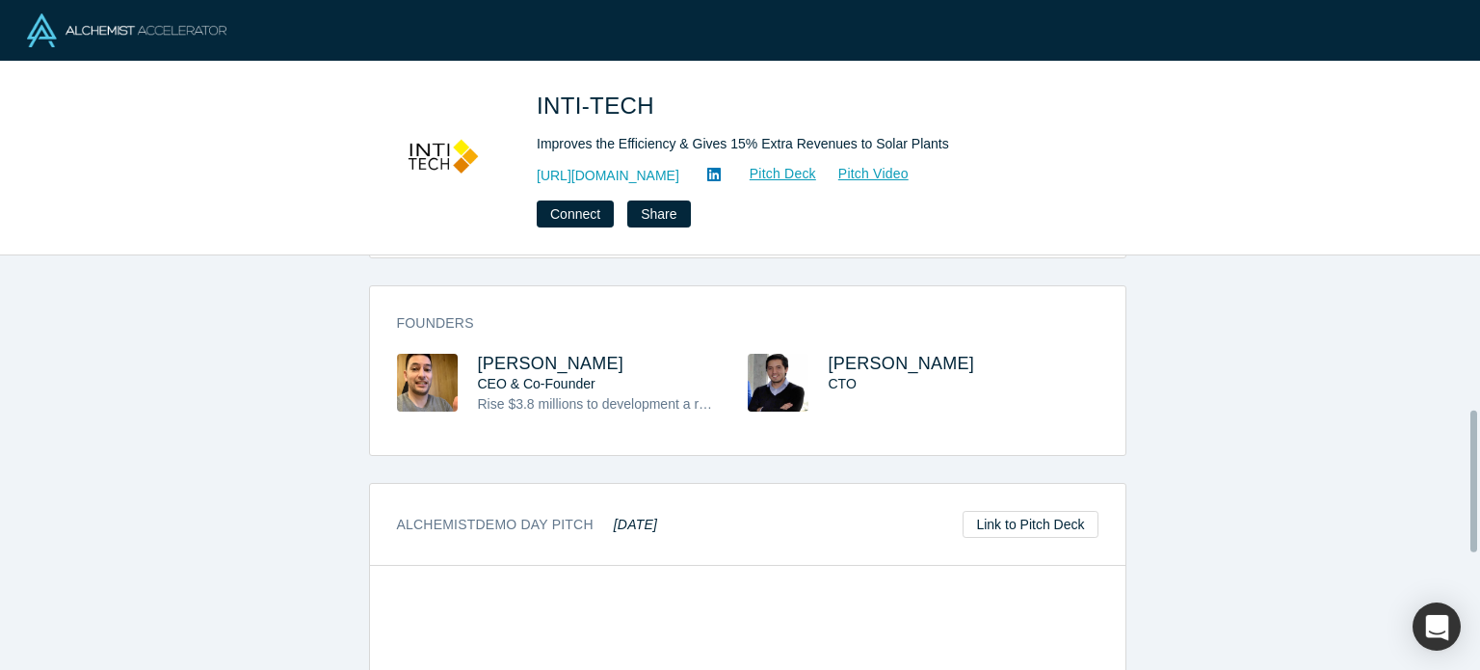
scroll to position [443, 0]
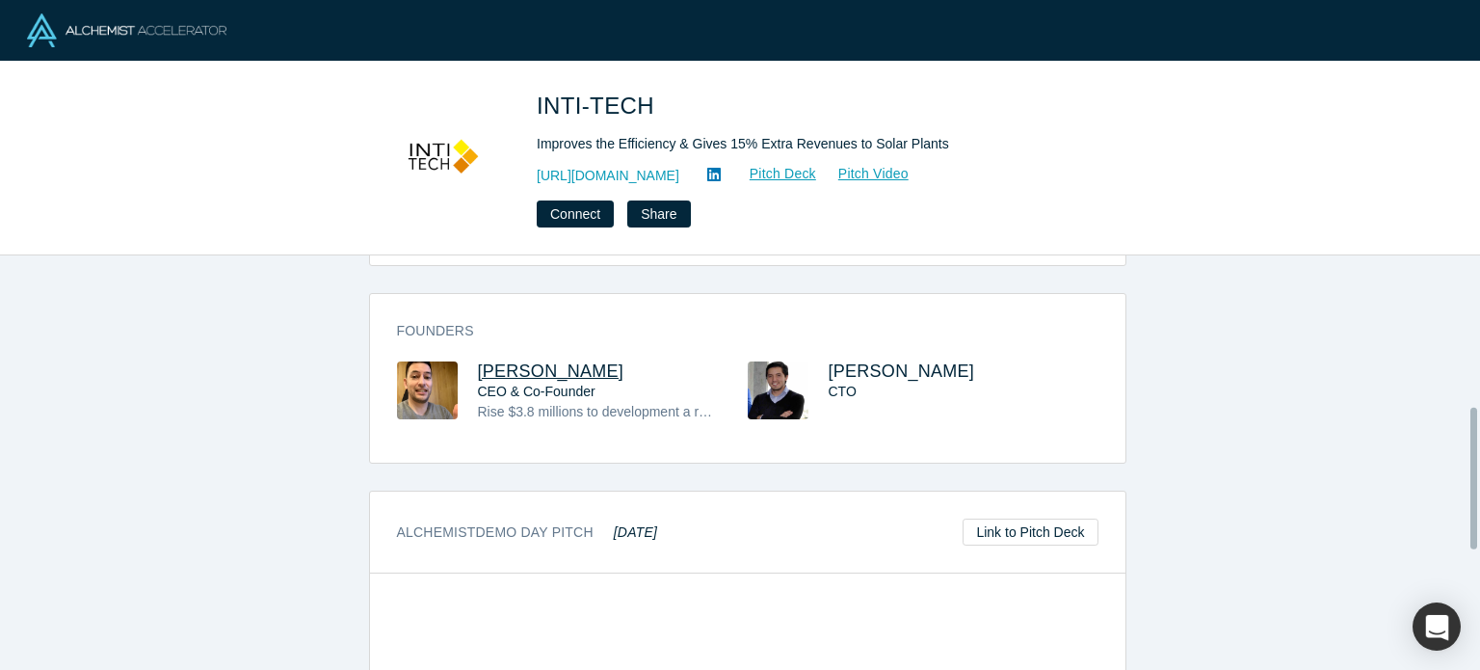
click at [538, 377] on span "[PERSON_NAME]" at bounding box center [551, 370] width 146 height 19
click at [842, 368] on span "[PERSON_NAME]" at bounding box center [902, 370] width 146 height 19
drag, startPoint x: 624, startPoint y: 360, endPoint x: 459, endPoint y: 376, distance: 166.5
click at [459, 376] on div "[PERSON_NAME] CEO & Co-Founder Rise $3.8 millions to development a robotic devi…" at bounding box center [572, 405] width 351 height 88
copy div "[PERSON_NAME]"
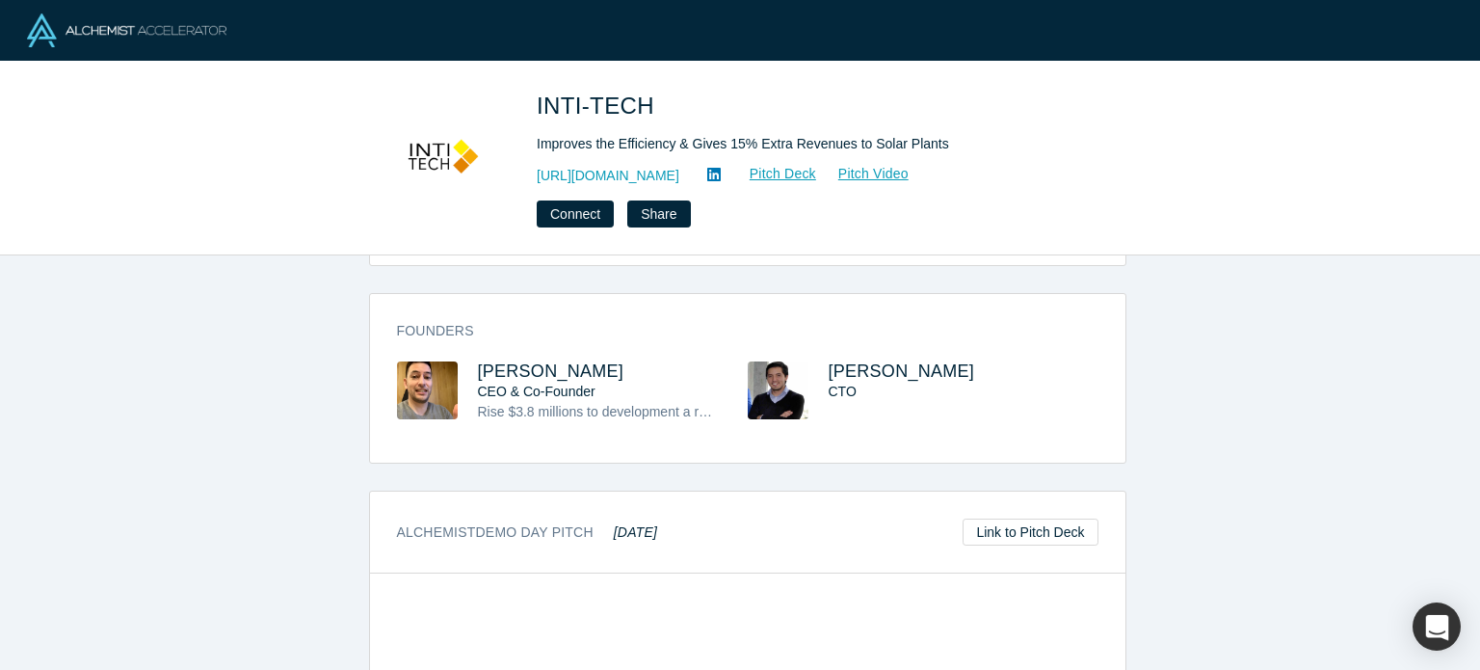
copy div "[PERSON_NAME]"
drag, startPoint x: 941, startPoint y: 379, endPoint x: 822, endPoint y: 358, distance: 121.2
click at [829, 361] on h3 "[PERSON_NAME]" at bounding box center [946, 371] width 235 height 20
copy span "[PERSON_NAME]"
drag, startPoint x: 650, startPoint y: 107, endPoint x: 533, endPoint y: 93, distance: 118.4
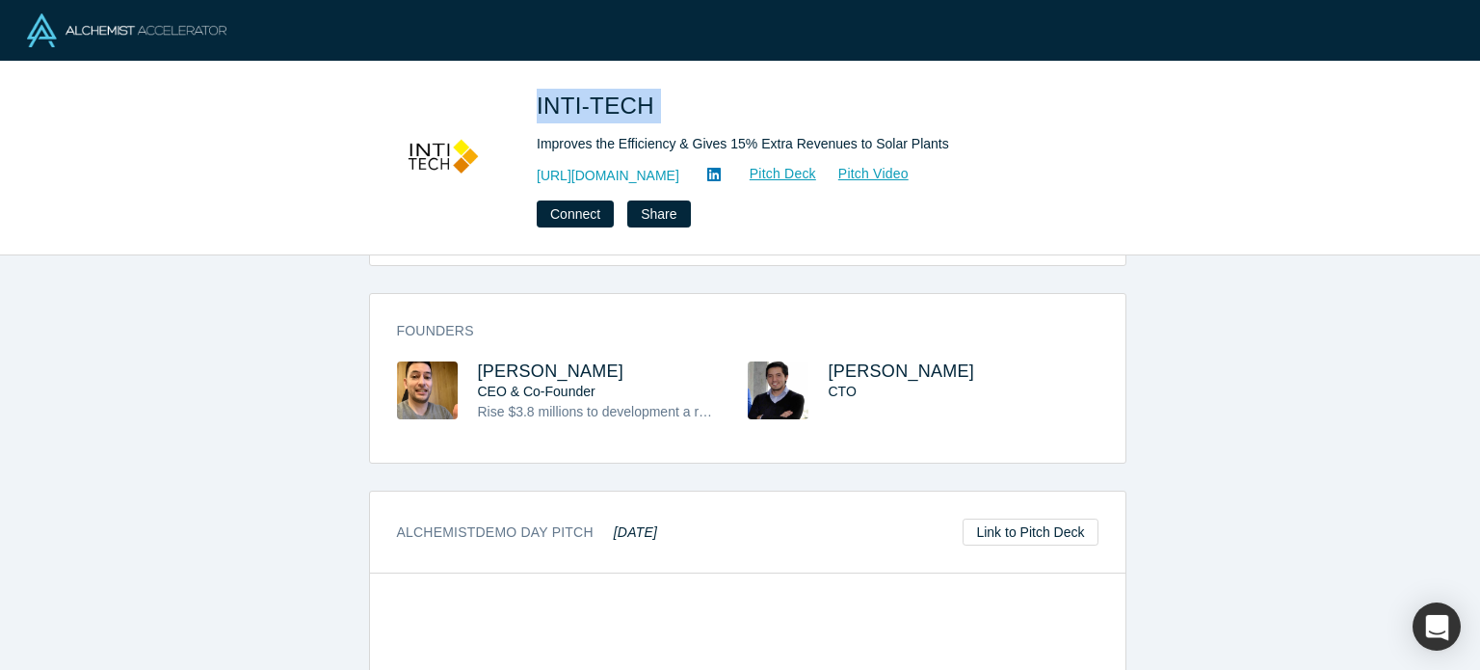
click at [533, 93] on div "INTI-TECH Improves the Efficiency & Gives 15% Extra Revenues to Solar Plants [U…" at bounding box center [739, 158] width 757 height 139
copy span "INTI-TECH"
